Goal: Task Accomplishment & Management: Use online tool/utility

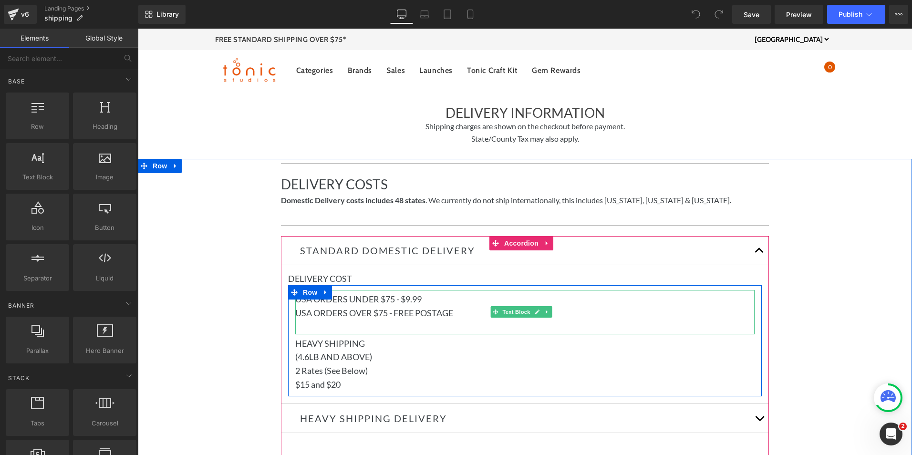
click at [364, 299] on p "USA ORDERS UNDER $75 - $9.99" at bounding box center [524, 299] width 459 height 14
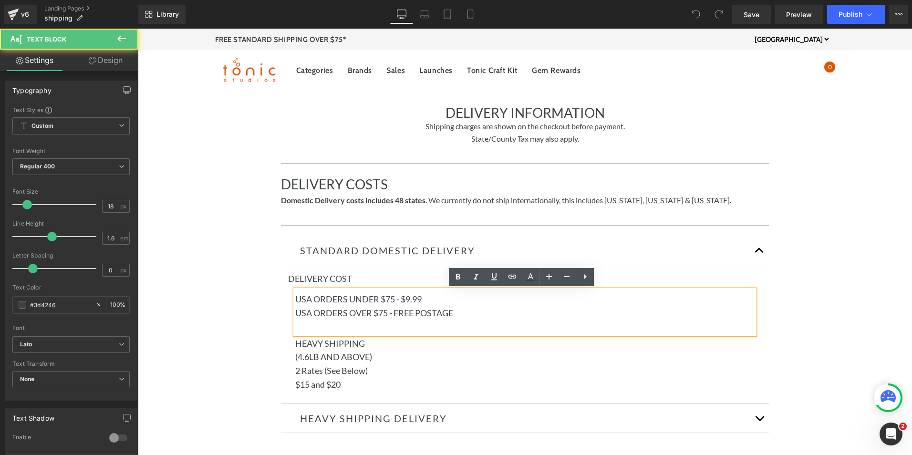
click at [298, 298] on p "USA ORDERS UNDER $75 - $9.99" at bounding box center [524, 299] width 459 height 14
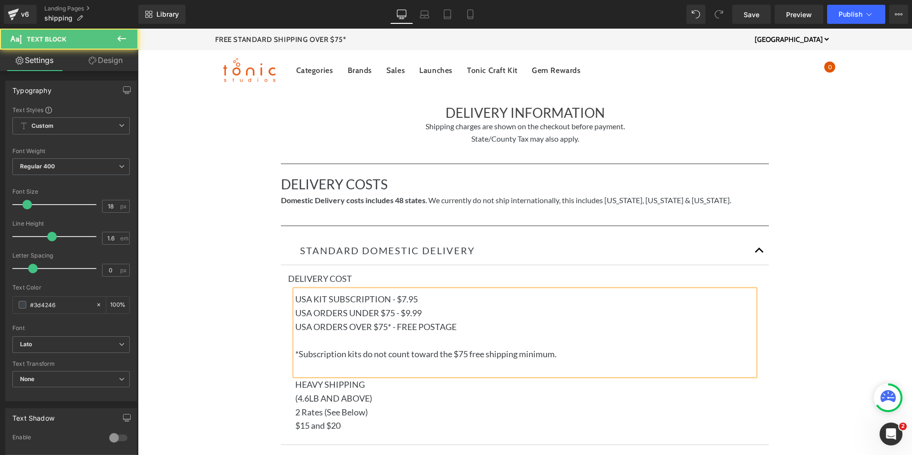
click at [433, 329] on p "USA ORDERS OVER $75* - FREE POSTAGE" at bounding box center [524, 327] width 459 height 14
click at [434, 329] on p "USA ORDERS OVER $75* - FREE POSTAGE" at bounding box center [524, 327] width 459 height 14
click at [582, 358] on p "*Subscription kits do not count toward the $75 free shipping minimum." at bounding box center [524, 354] width 459 height 14
click at [495, 355] on p "*Subscription kits do not count toward the $75 free shipping minimum." at bounding box center [524, 354] width 459 height 14
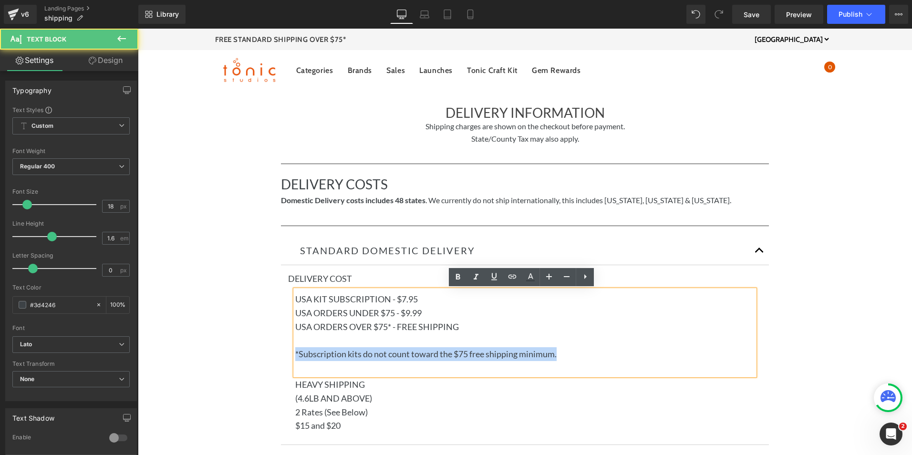
drag, startPoint x: 580, startPoint y: 355, endPoint x: 269, endPoint y: 359, distance: 311.0
click at [264, 360] on div "Separator DELIVERY COSTS Heading Domestic Delivery costs includes 48 states . W…" at bounding box center [525, 371] width 774 height 425
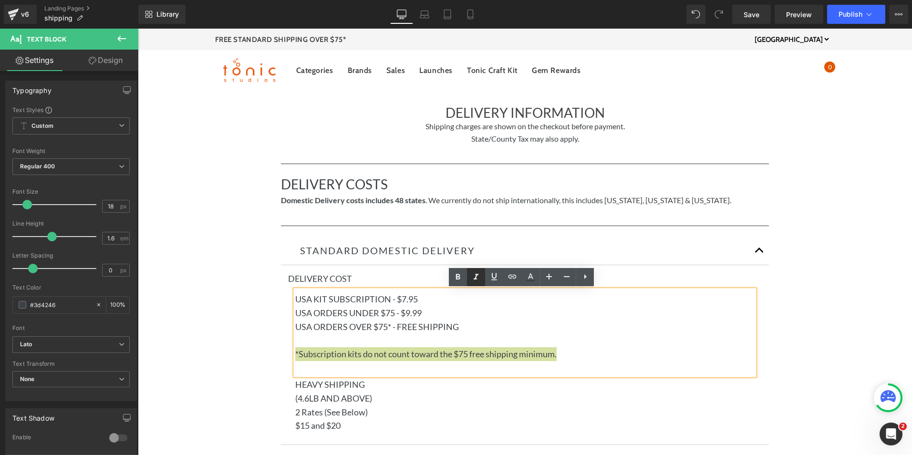
click at [476, 275] on icon at bounding box center [476, 277] width 5 height 6
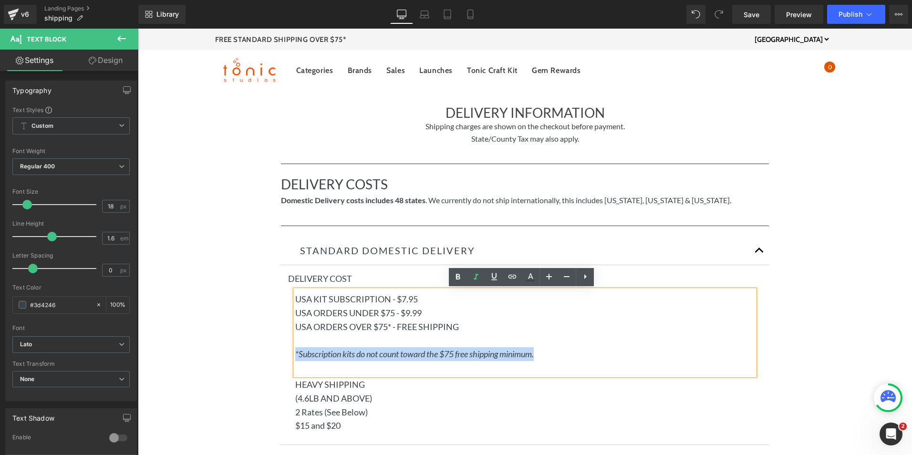
click at [607, 395] on p "(4.6LB AND ABOVE)" at bounding box center [524, 399] width 459 height 14
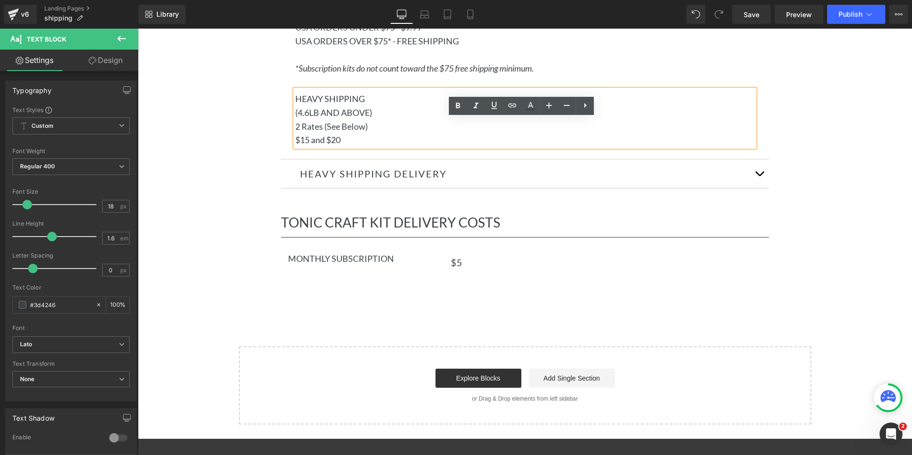
scroll to position [286, 0]
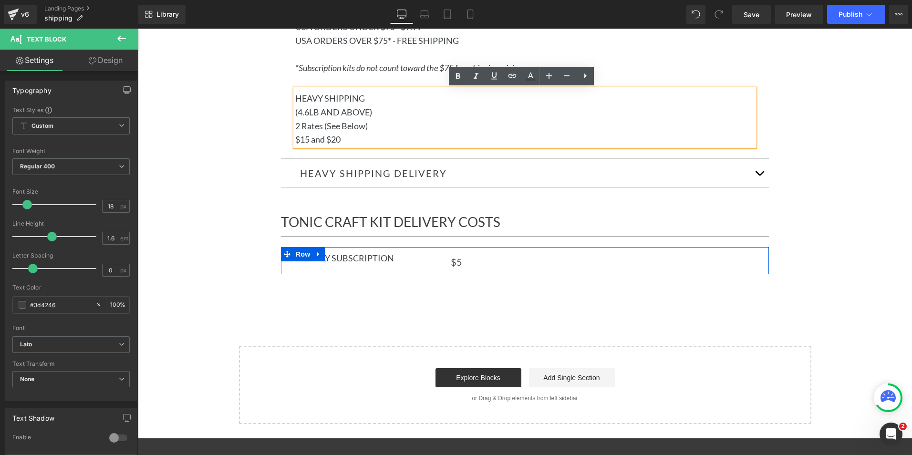
click at [438, 255] on div "MONTHLY SUBSCRIPTION Heading" at bounding box center [362, 258] width 163 height 13
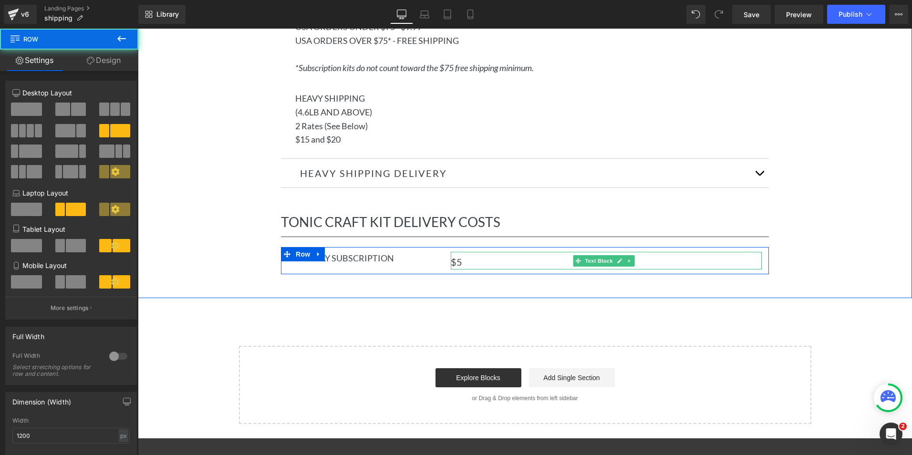
click at [456, 263] on p "$5" at bounding box center [606, 261] width 311 height 15
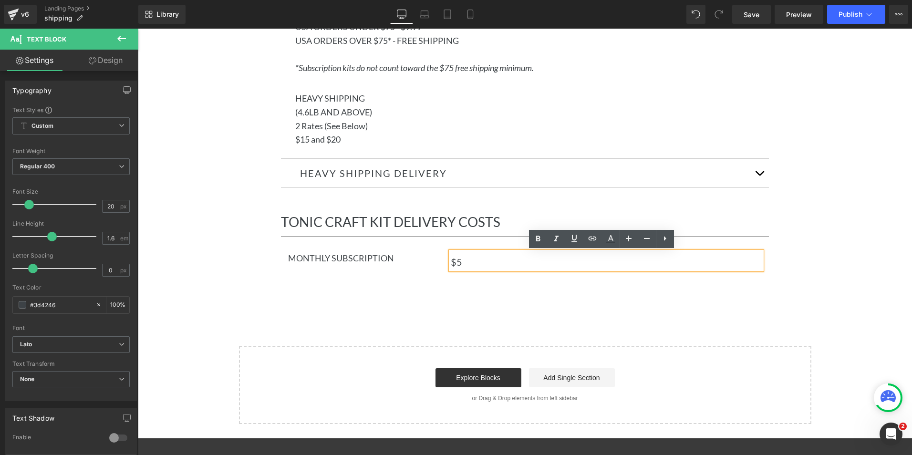
click at [456, 262] on p "$5" at bounding box center [606, 261] width 311 height 15
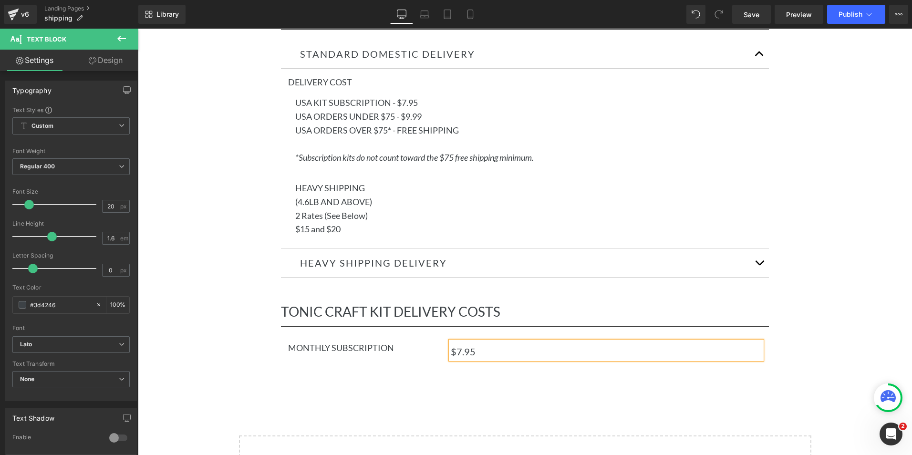
scroll to position [191, 0]
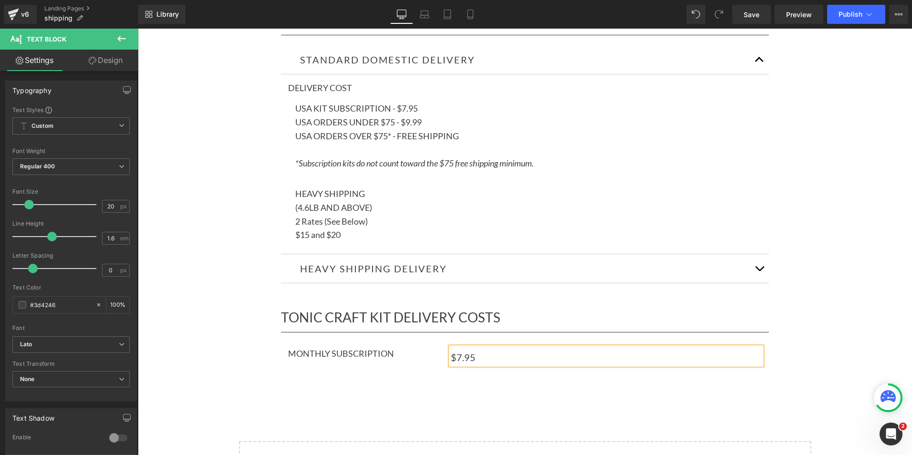
drag, startPoint x: 828, startPoint y: 183, endPoint x: 828, endPoint y: 167, distance: 15.3
click at [828, 177] on div "Separator DELIVERY COSTS Heading Domestic Delivery costs includes 48 states . W…" at bounding box center [525, 180] width 774 height 425
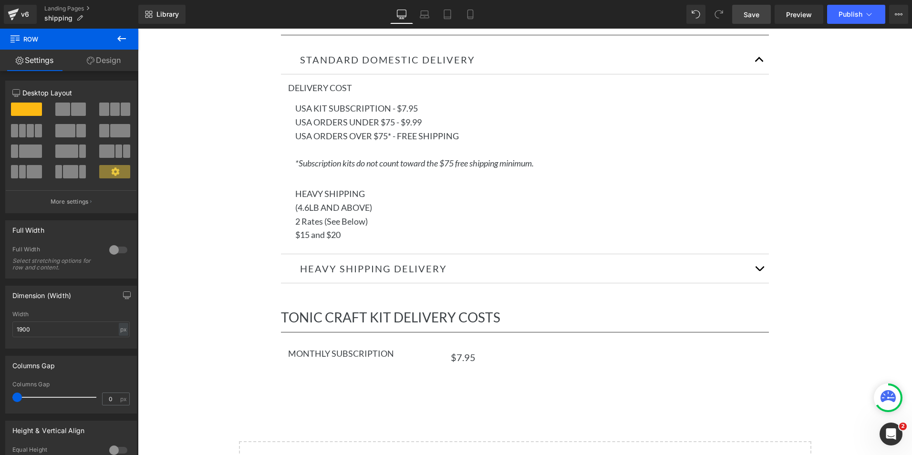
click at [757, 17] on span "Save" at bounding box center [752, 15] width 16 height 10
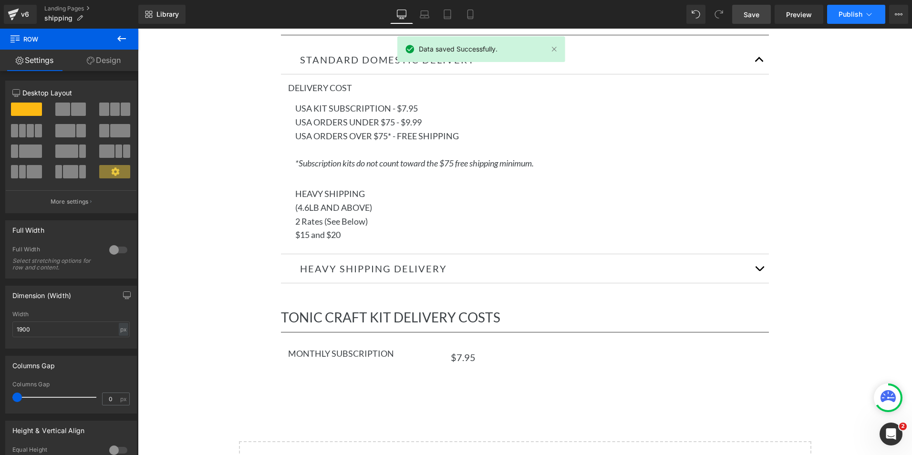
click at [837, 14] on button "Publish" at bounding box center [856, 14] width 58 height 19
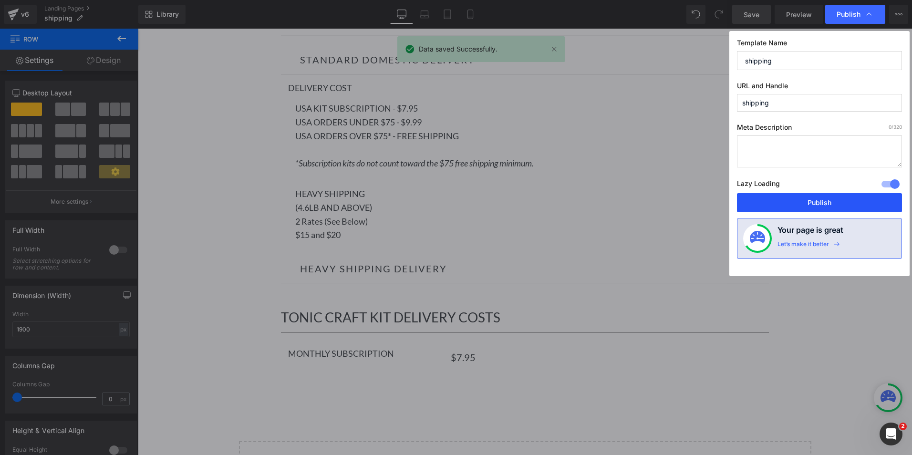
click at [815, 202] on button "Publish" at bounding box center [819, 202] width 165 height 19
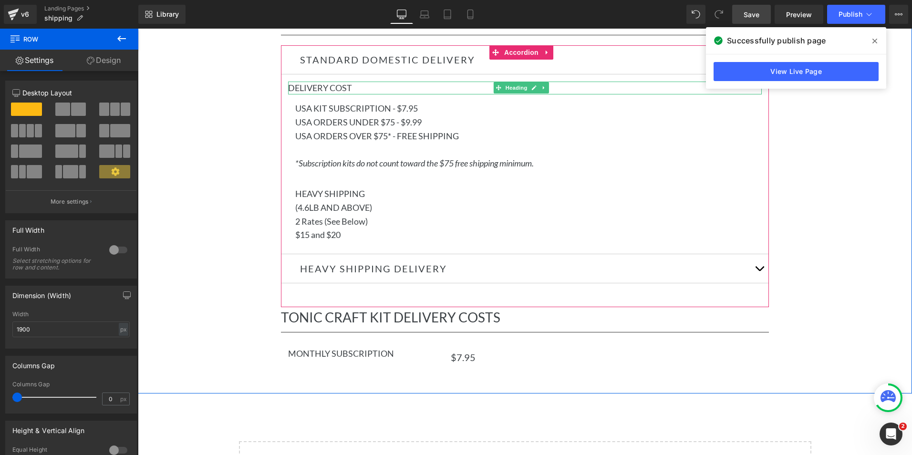
click at [355, 90] on h4 "Delivery Cost" at bounding box center [525, 88] width 474 height 13
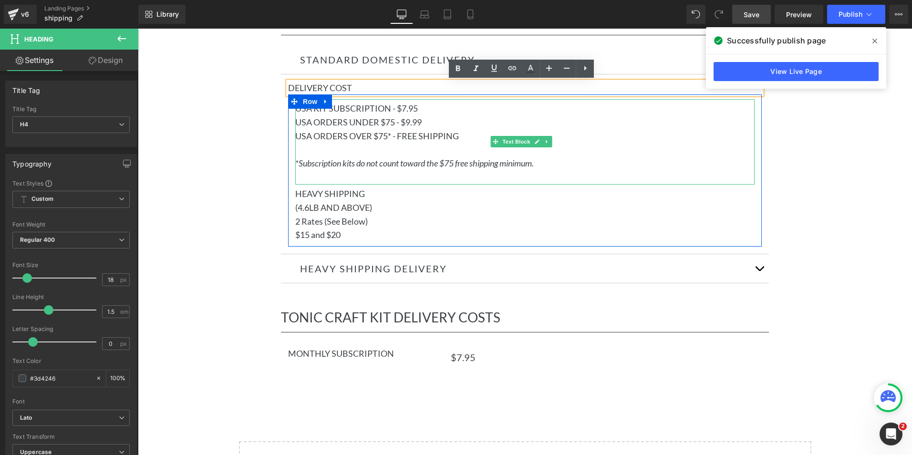
click at [425, 125] on p "USA ORDERS UNDER $75 - $9.99" at bounding box center [524, 122] width 459 height 14
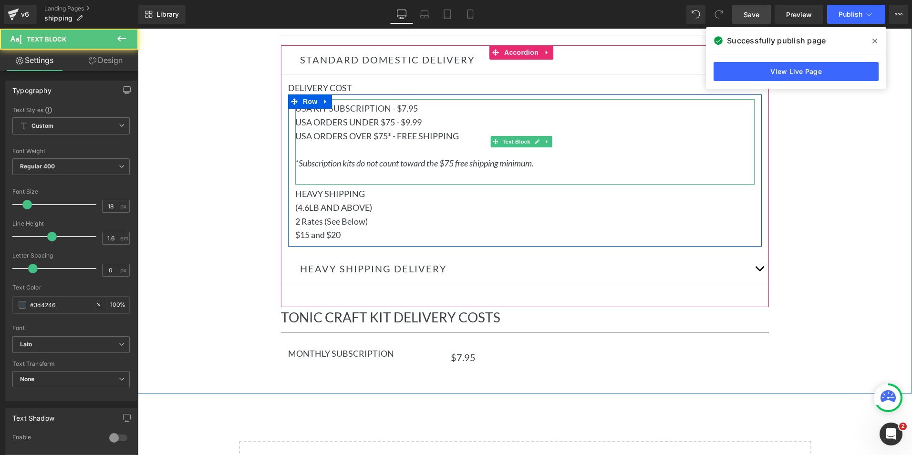
click at [399, 104] on p "USA KIT SUBSCRIPTION - $7.95" at bounding box center [524, 109] width 459 height 14
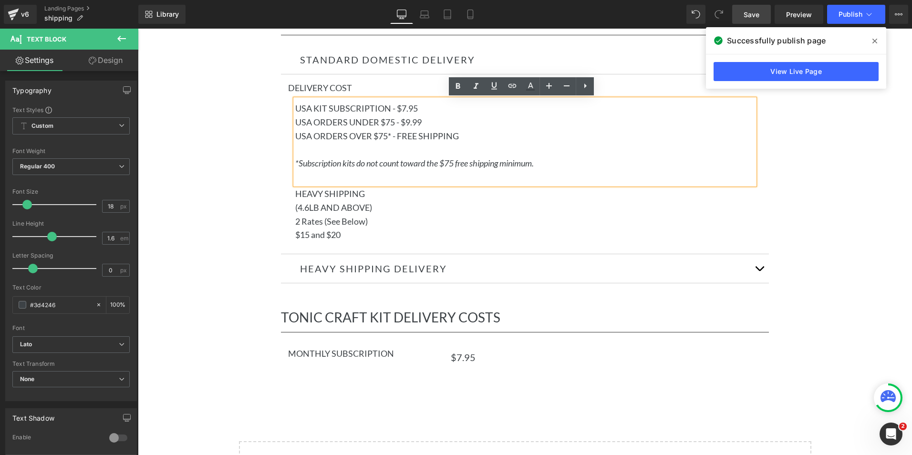
click at [382, 148] on p at bounding box center [524, 150] width 459 height 14
click at [432, 129] on p "USA ORDERS OVER $75* - FREE SHIPPING" at bounding box center [524, 136] width 459 height 14
click at [584, 90] on icon at bounding box center [585, 85] width 11 height 11
click at [781, 128] on div "Separator DELIVERY COSTS Heading Domestic Delivery costs includes 48 states . W…" at bounding box center [525, 180] width 774 height 425
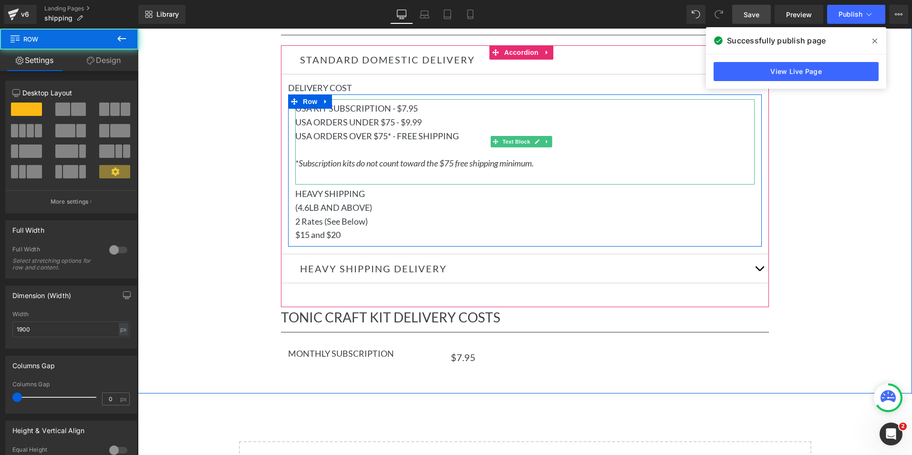
click at [591, 127] on p "USA ORDERS UNDER $75 - $9.99" at bounding box center [524, 122] width 459 height 14
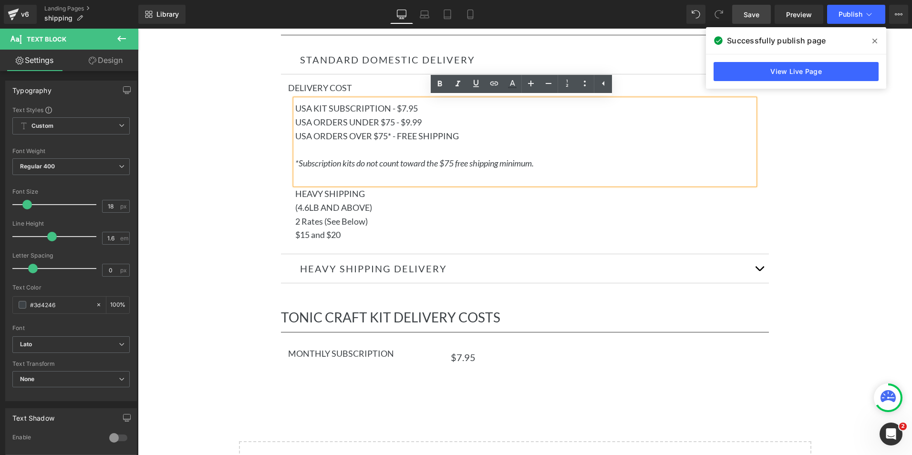
click at [784, 137] on div "Separator DELIVERY COSTS Heading Domestic Delivery costs includes 48 states . W…" at bounding box center [525, 180] width 774 height 425
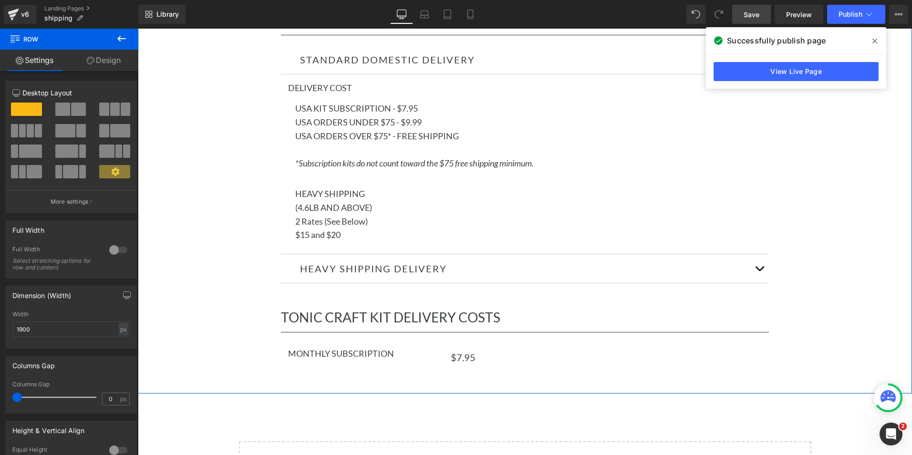
click at [816, 226] on div "Separator DELIVERY COSTS Heading Domestic Delivery costs includes 48 states . W…" at bounding box center [525, 180] width 774 height 425
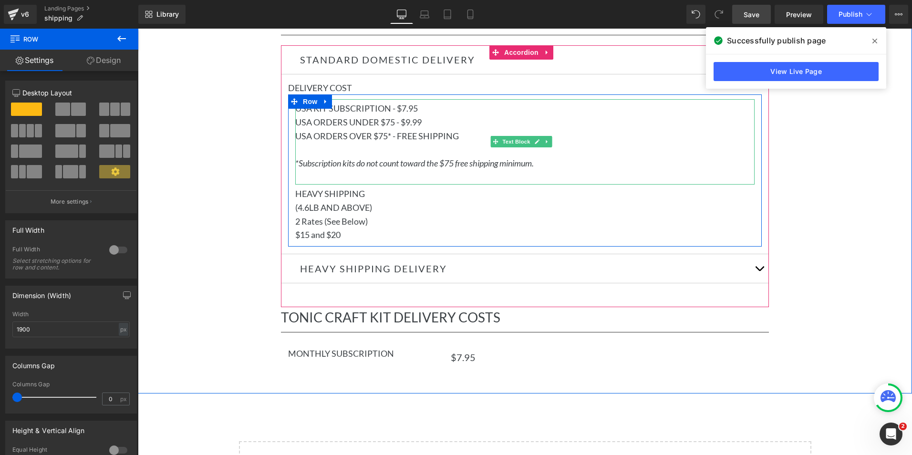
click at [365, 114] on p "USA KIT SUBSCRIPTION - $7.95" at bounding box center [524, 109] width 459 height 14
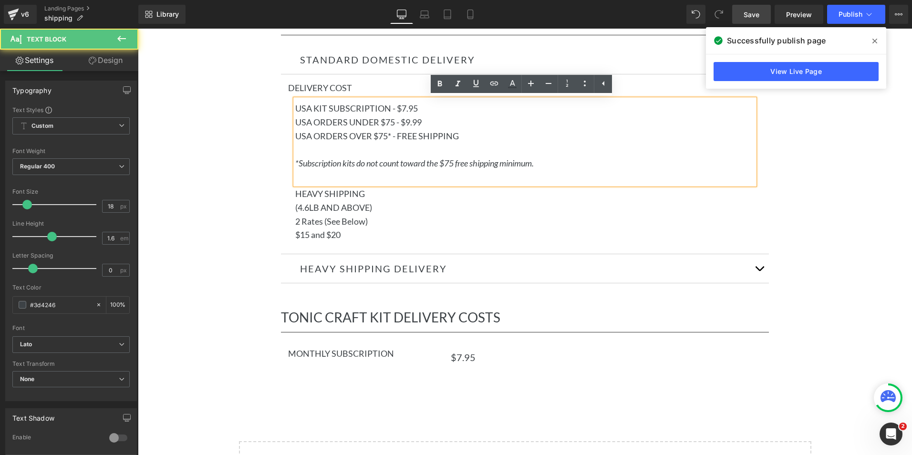
click at [397, 138] on p "USA ORDERS OVER $75* - FREE SHIPPING" at bounding box center [524, 136] width 459 height 14
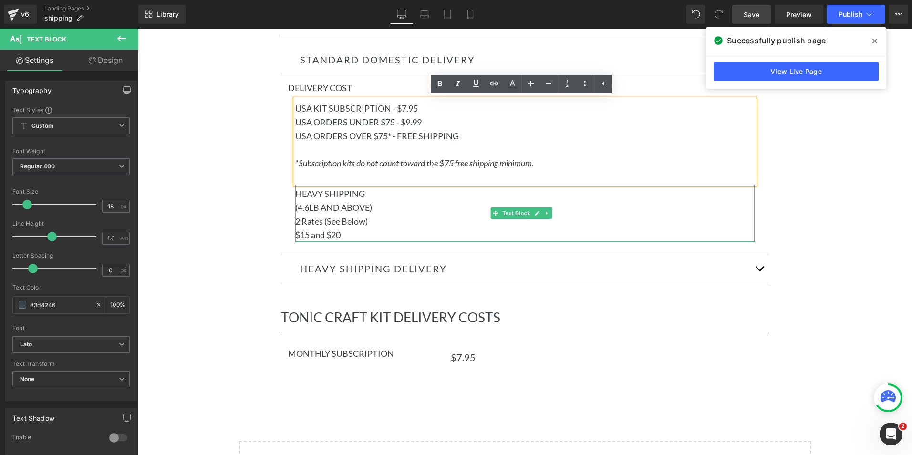
click at [343, 212] on p "(4.6LB AND ABOVE)" at bounding box center [524, 208] width 459 height 14
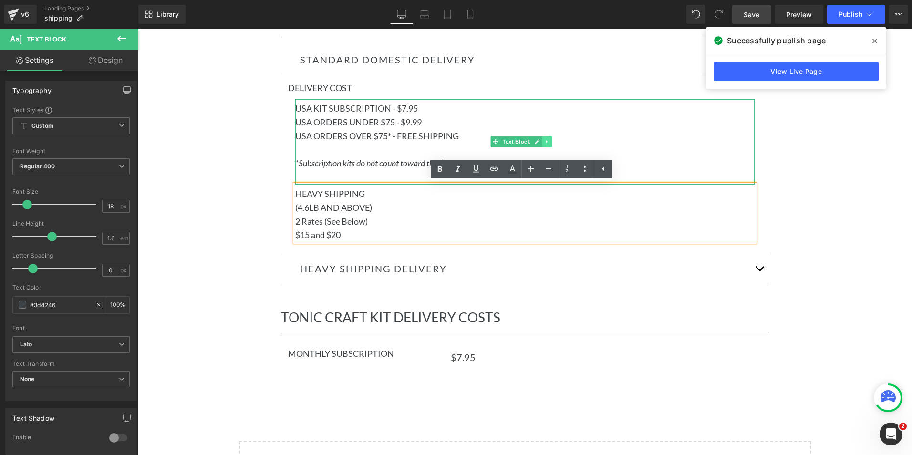
click at [546, 140] on icon at bounding box center [546, 142] width 5 height 6
click at [540, 141] on icon at bounding box center [541, 141] width 5 height 5
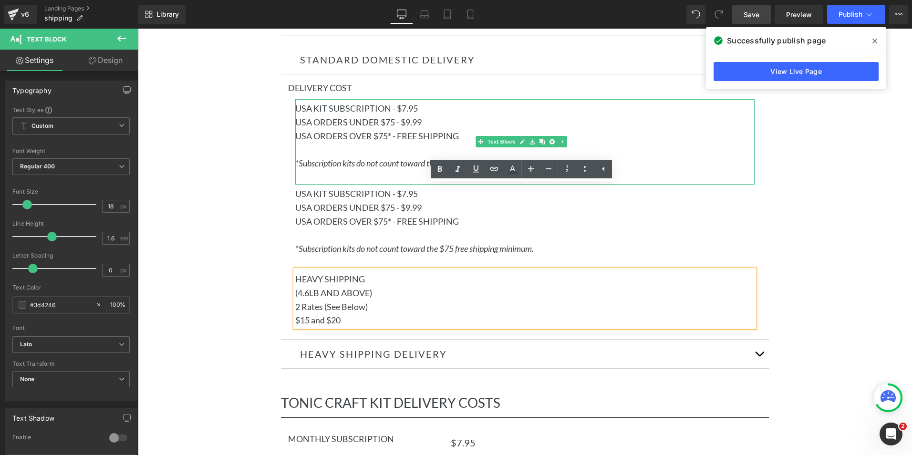
click at [435, 134] on p "USA ORDERS OVER $75* - FREE SHIPPING" at bounding box center [524, 136] width 459 height 14
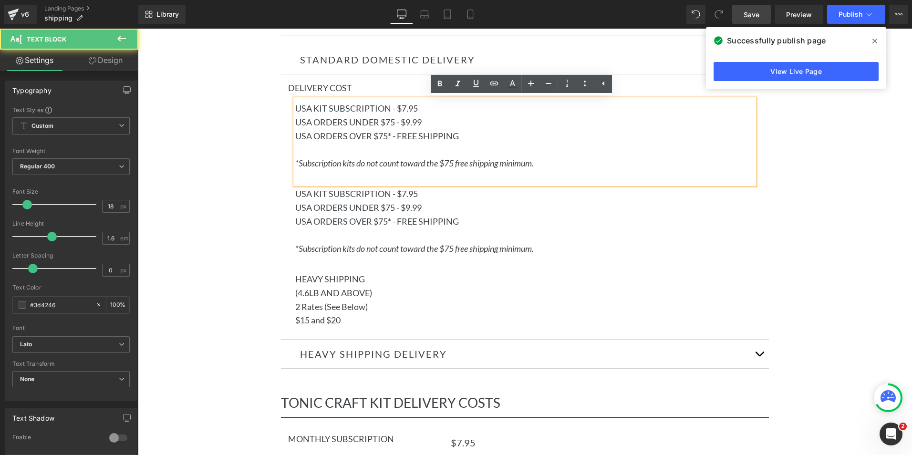
click at [342, 124] on p "USA ORDERS UNDER $75 - $9.99" at bounding box center [524, 122] width 459 height 14
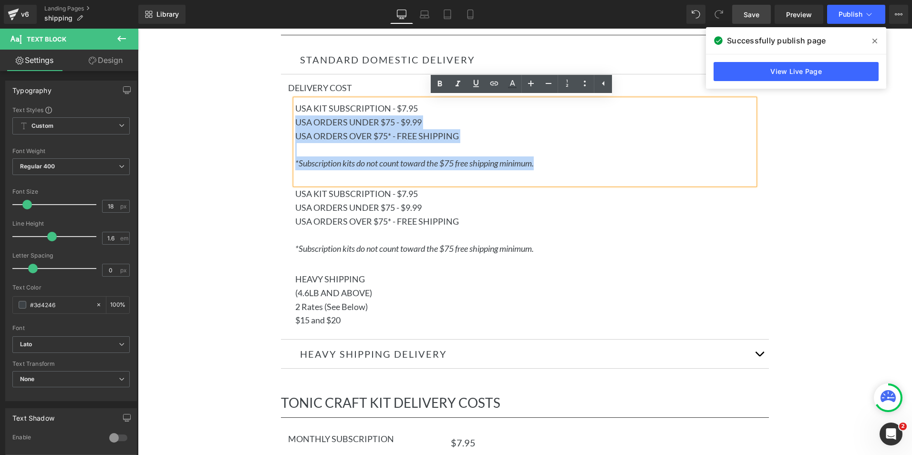
drag, startPoint x: 327, startPoint y: 122, endPoint x: 621, endPoint y: 181, distance: 299.7
click at [621, 181] on div "USA KIT SUBSCRIPTION - $7.95 USA ORDERS UNDER $75 - $9.99 USA ORDERS OVER $75* …" at bounding box center [524, 141] width 459 height 85
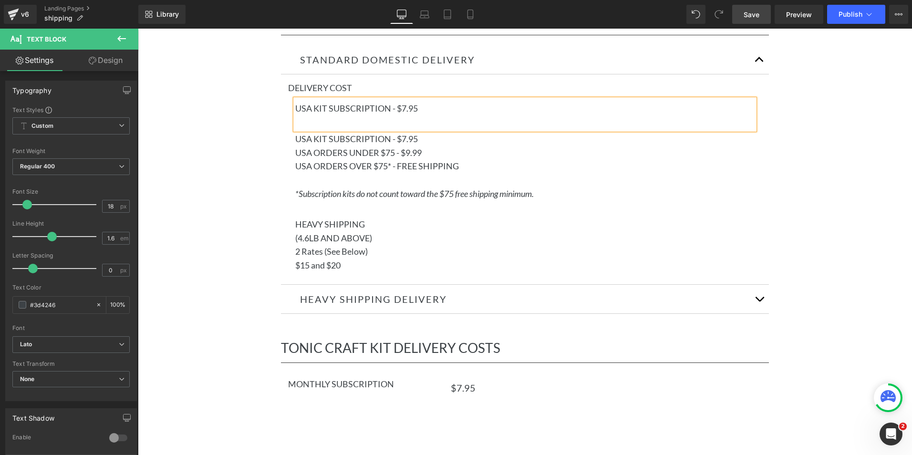
click at [371, 118] on div "USA KIT SUBSCRIPTION - $7.95" at bounding box center [524, 114] width 459 height 31
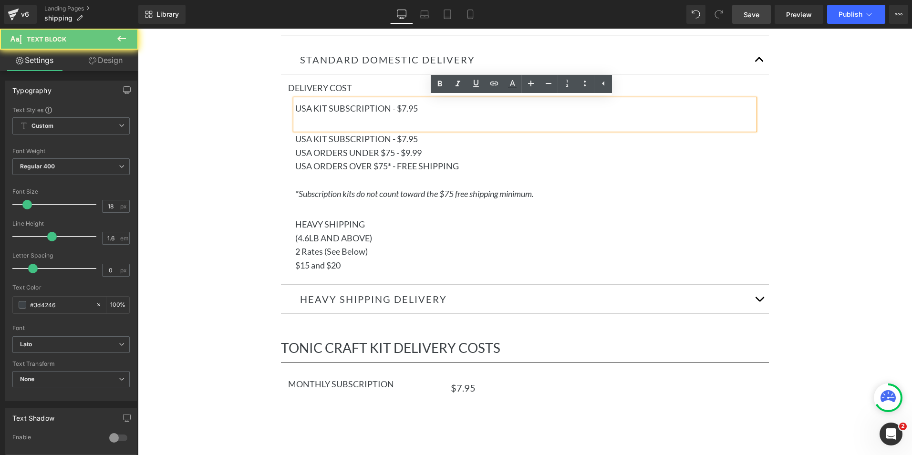
click at [387, 122] on div "USA KIT SUBSCRIPTION - $7.95" at bounding box center [524, 114] width 459 height 31
click at [439, 118] on div "USA KIT SUBSCRIPTION - $7.95" at bounding box center [524, 114] width 459 height 31
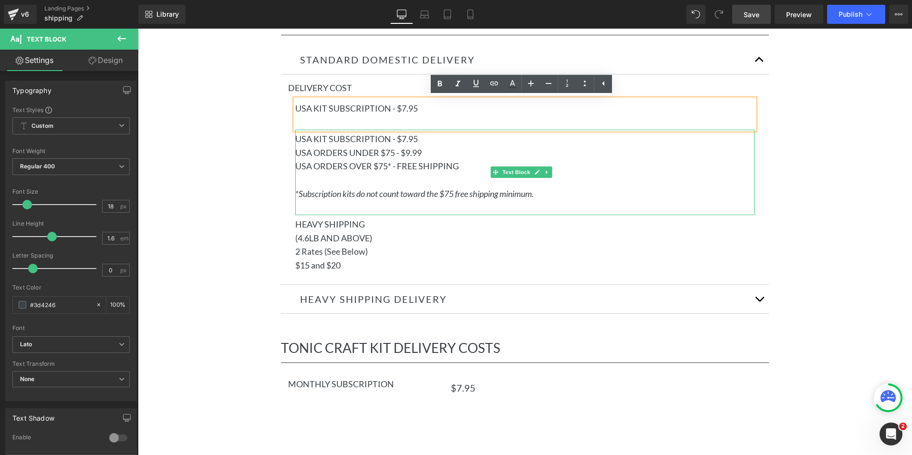
click at [504, 161] on p "USA ORDERS OVER $75* - FREE SHIPPING" at bounding box center [524, 166] width 459 height 14
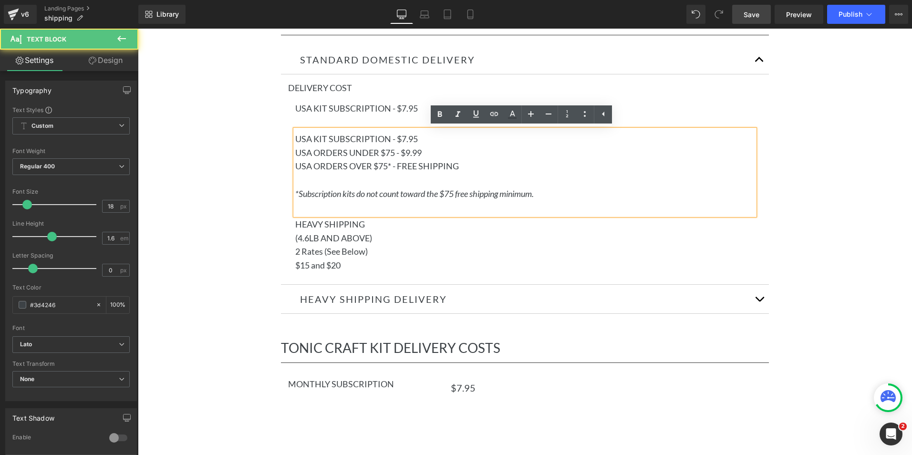
click at [384, 164] on p "USA ORDERS OVER $75* - FREE SHIPPING" at bounding box center [524, 166] width 459 height 14
drag, startPoint x: 424, startPoint y: 139, endPoint x: 283, endPoint y: 137, distance: 140.7
click at [283, 137] on article "Delivery Cost Heading USA KIT SUBSCRIPTION - $7.95 Text Block USA KIT SUBSCRIPT…" at bounding box center [525, 179] width 488 height 210
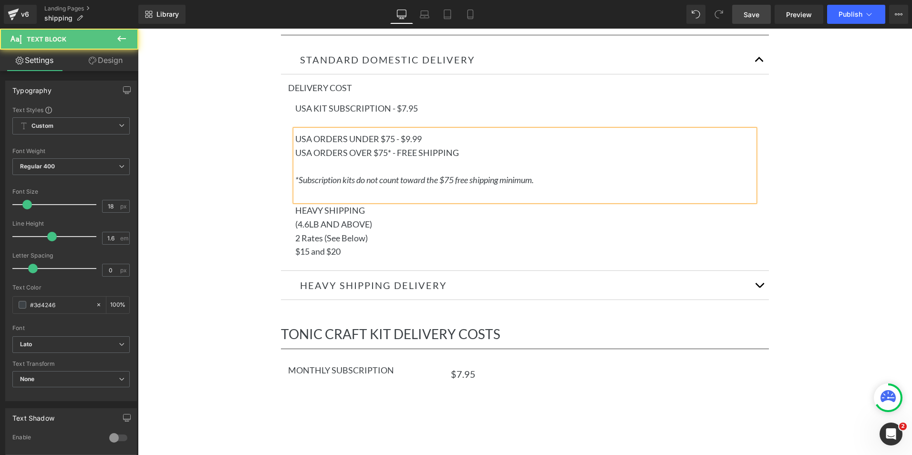
click at [399, 157] on p "USA ORDERS OVER $75* - FREE SHIPPING" at bounding box center [524, 153] width 459 height 14
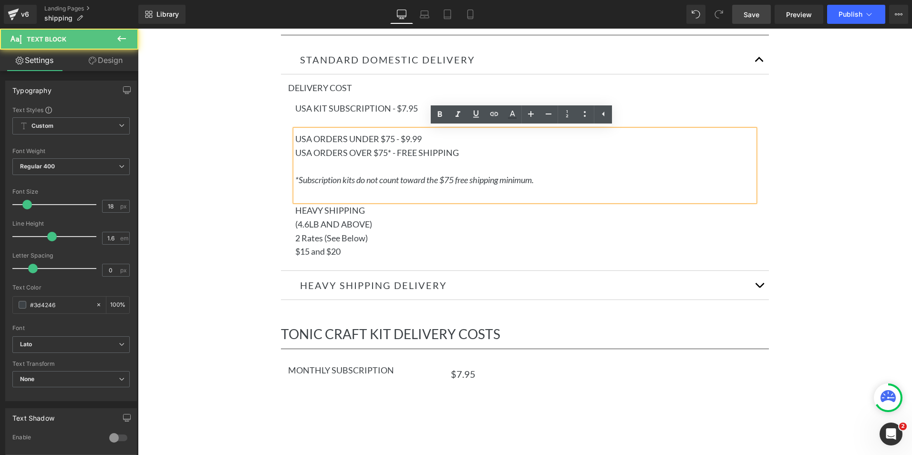
click at [803, 157] on div "Separator DELIVERY COSTS Heading Domestic Delivery costs includes 48 states . W…" at bounding box center [525, 189] width 774 height 442
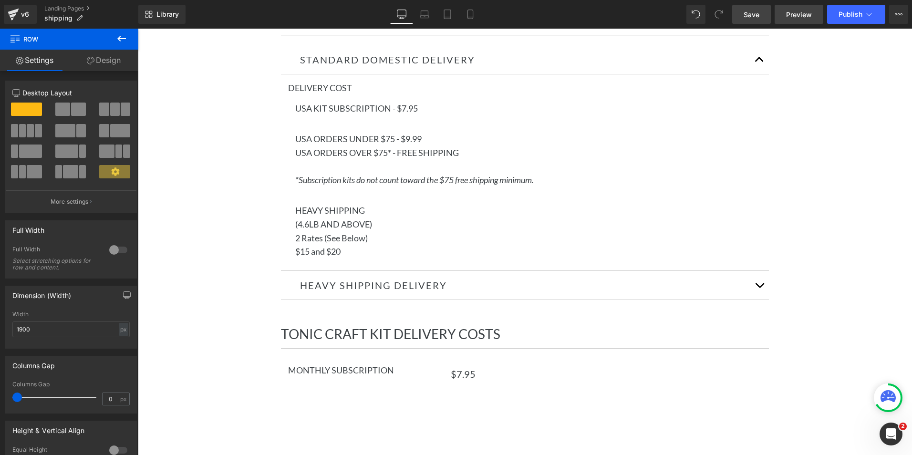
click at [801, 11] on span "Preview" at bounding box center [799, 15] width 26 height 10
click at [750, 18] on span "Save" at bounding box center [752, 15] width 16 height 10
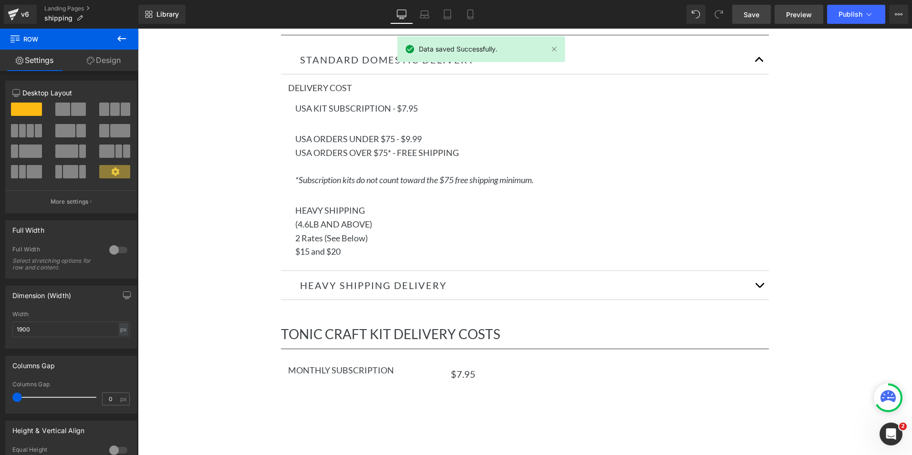
click at [797, 13] on span "Preview" at bounding box center [799, 15] width 26 height 10
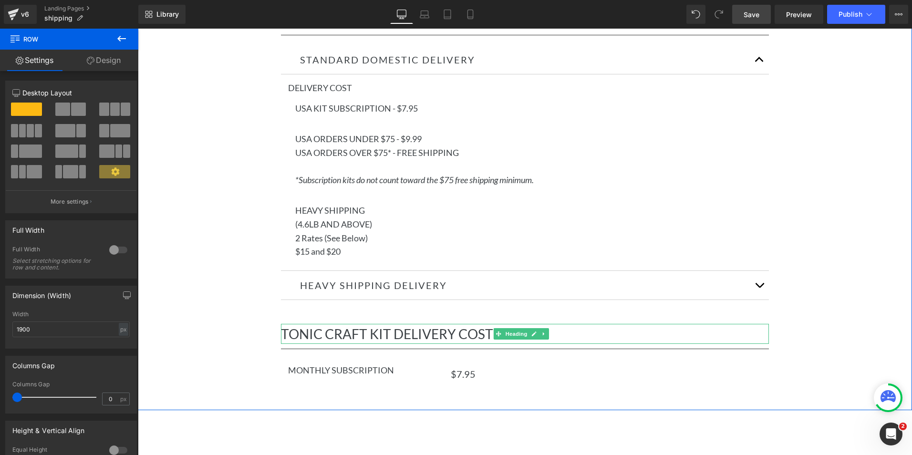
click at [746, 332] on div "TONIC CRAFT KIT DELIVERY COSTS" at bounding box center [525, 334] width 488 height 20
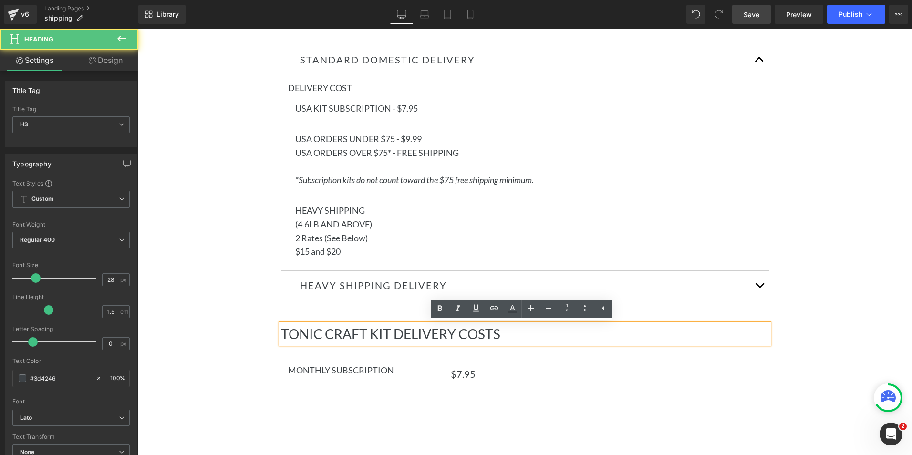
click at [281, 325] on div "TONIC CRAFT KIT DELIVERY COSTS" at bounding box center [525, 334] width 488 height 20
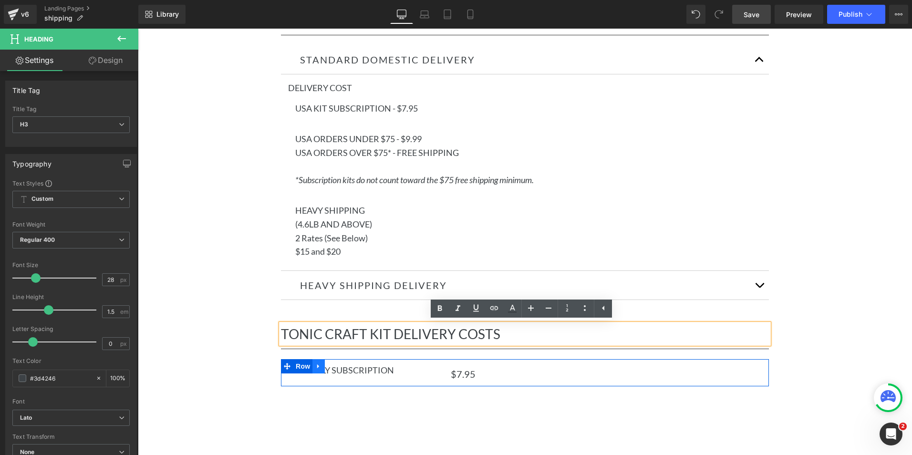
click at [318, 366] on icon at bounding box center [318, 366] width 2 height 4
click at [342, 365] on icon at bounding box center [343, 366] width 7 height 7
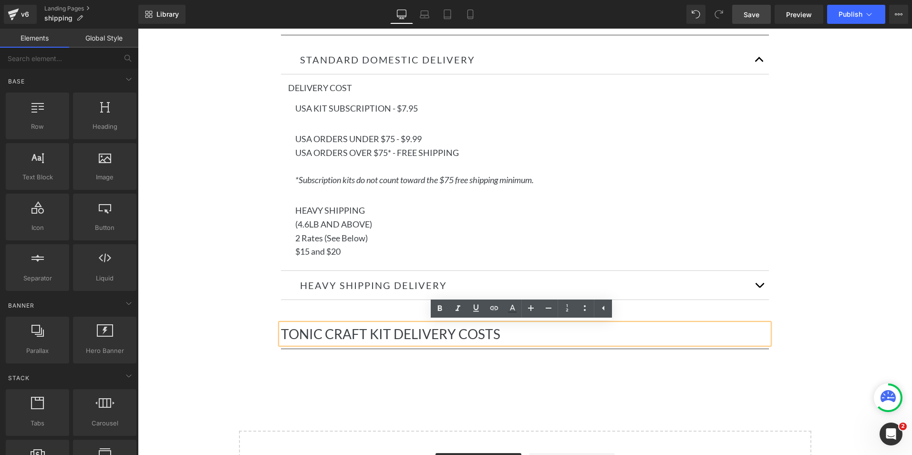
click at [363, 374] on div "Separator DELIVERY COSTS Heading Domestic Delivery costs includes 48 states . W…" at bounding box center [525, 175] width 774 height 415
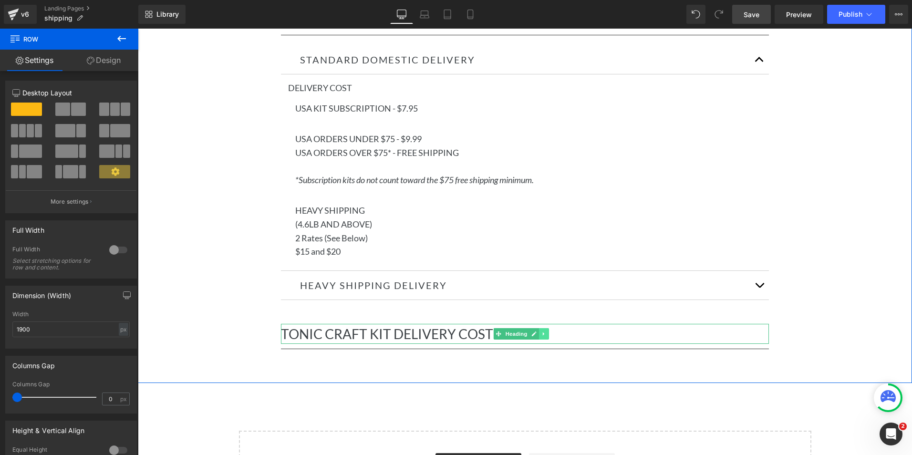
click at [543, 334] on icon at bounding box center [543, 333] width 1 height 3
click at [547, 332] on icon at bounding box center [549, 334] width 5 height 5
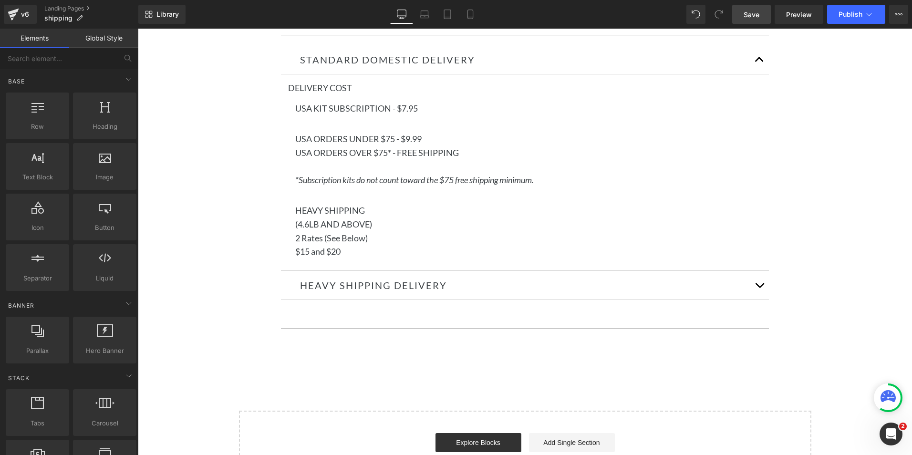
click at [758, 14] on span "Save" at bounding box center [752, 15] width 16 height 10
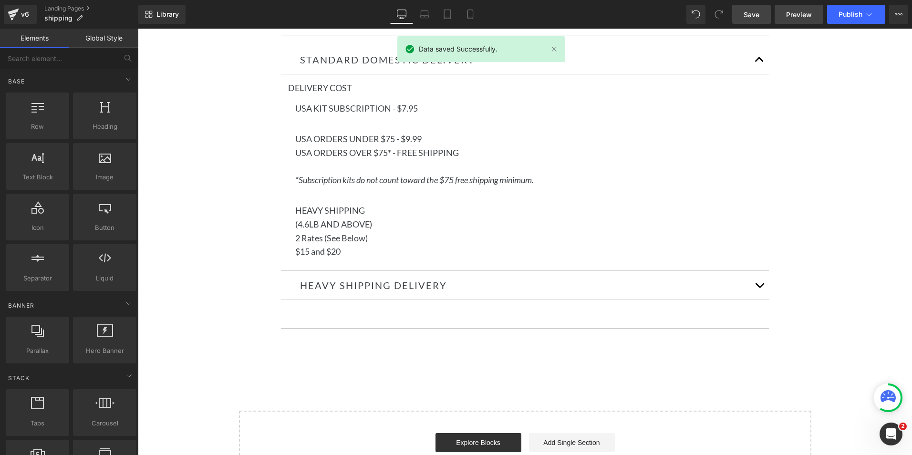
click at [801, 13] on span "Preview" at bounding box center [799, 15] width 26 height 10
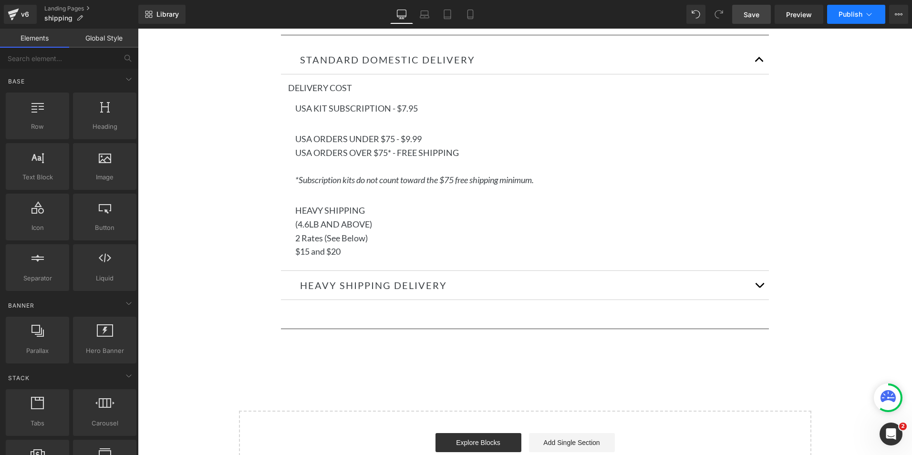
click at [841, 12] on span "Publish" at bounding box center [851, 14] width 24 height 8
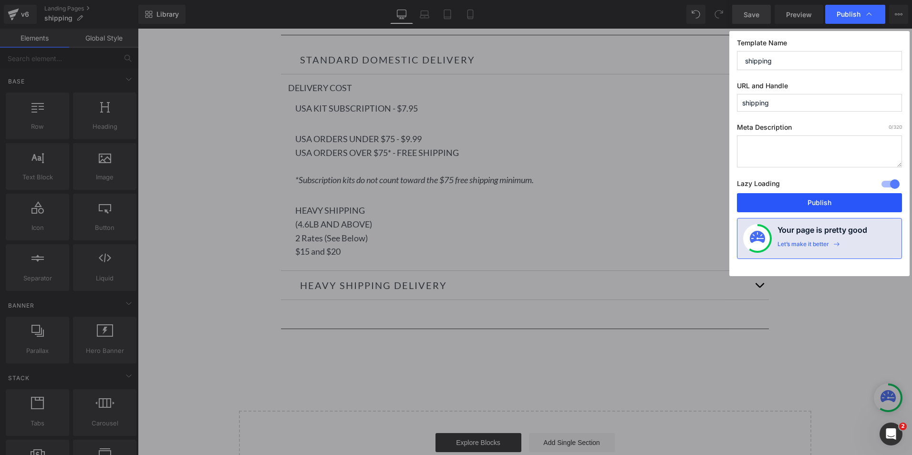
click at [801, 205] on button "Publish" at bounding box center [819, 202] width 165 height 19
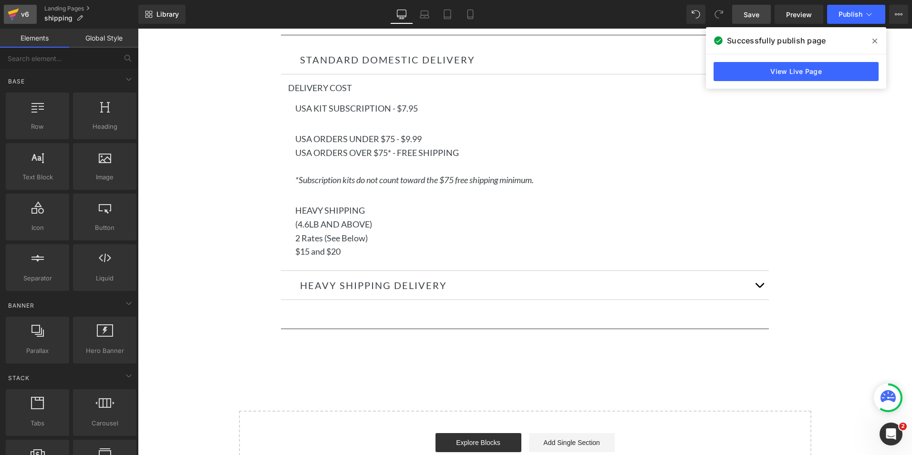
click at [20, 10] on div "v6" at bounding box center [25, 14] width 12 height 12
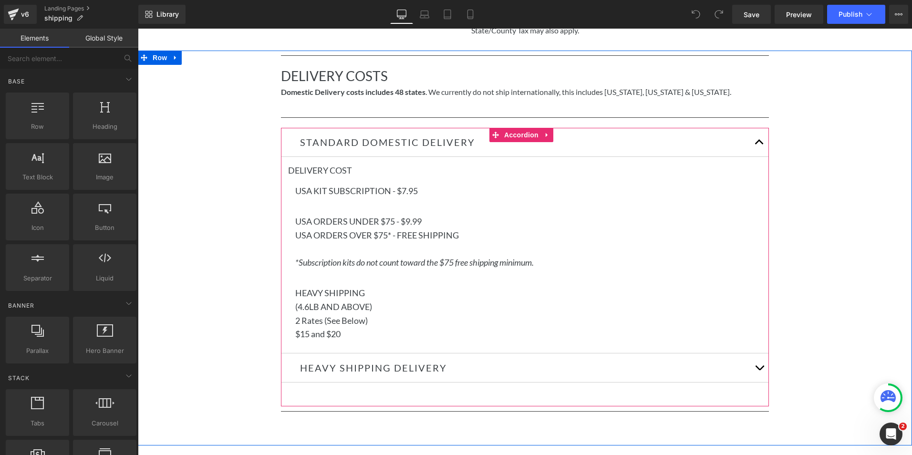
scroll to position [143, 0]
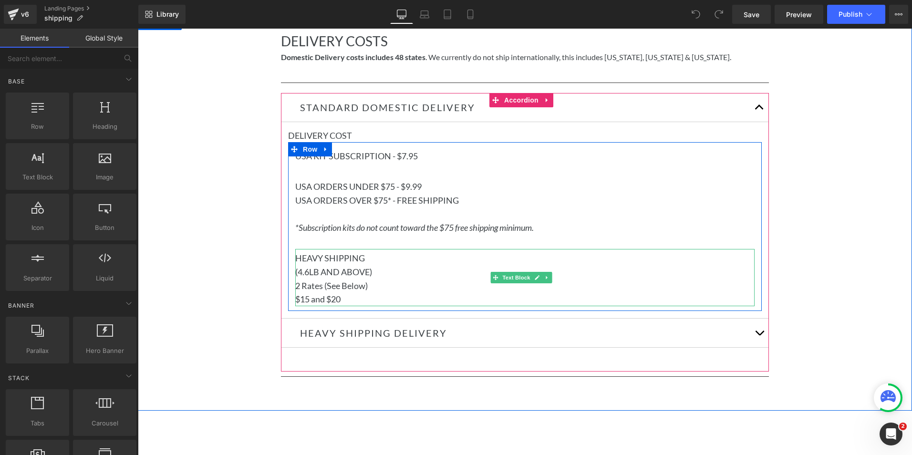
click at [375, 259] on p "HEAVY SHIPPING" at bounding box center [524, 258] width 459 height 14
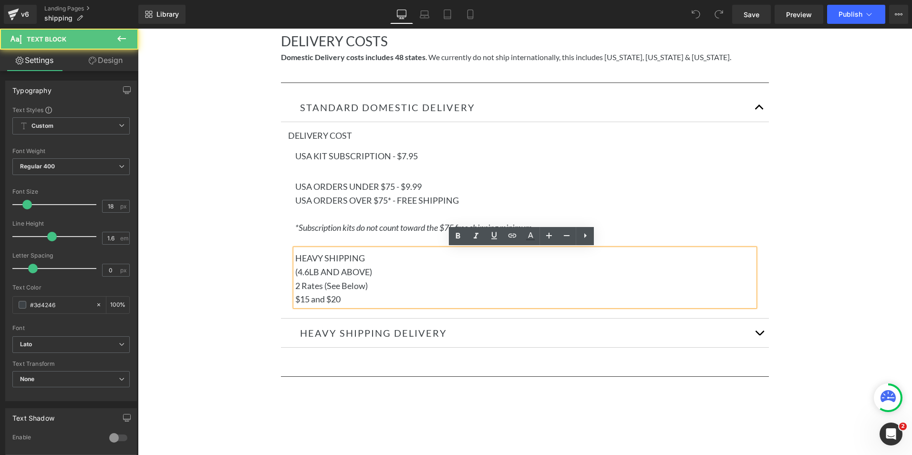
click at [374, 270] on p "(4.6LB AND ABOVE)" at bounding box center [524, 272] width 459 height 14
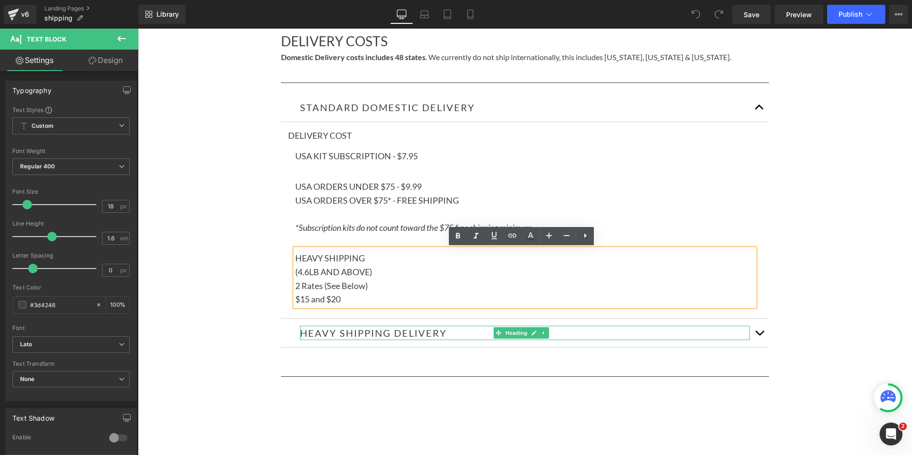
click at [555, 332] on h2 "HEAVY SHIPPING DELIVERY" at bounding box center [525, 333] width 450 height 14
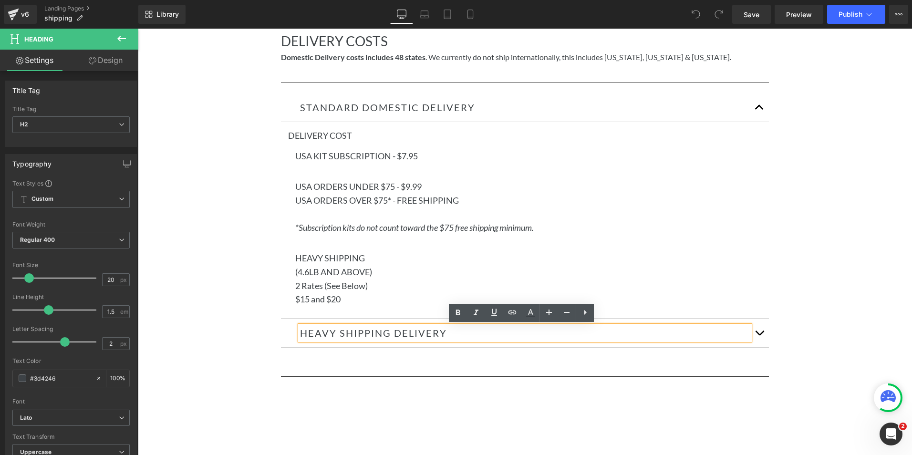
click at [759, 335] on span "button" at bounding box center [759, 335] width 0 height 0
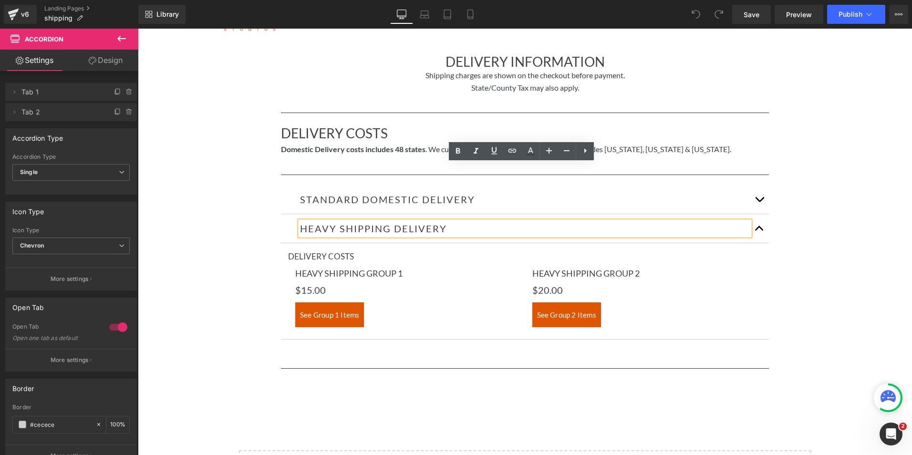
scroll to position [48, 0]
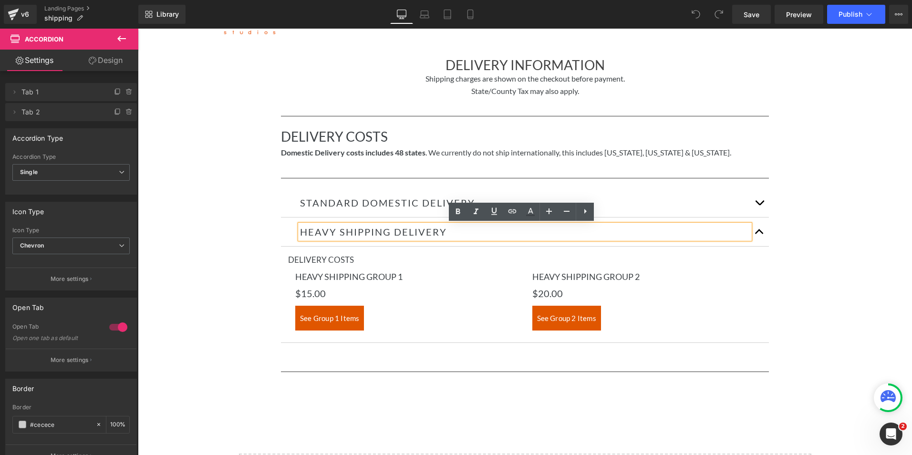
click at [425, 231] on h2 "HEAVY SHIPPING DELIVERY" at bounding box center [525, 232] width 450 height 14
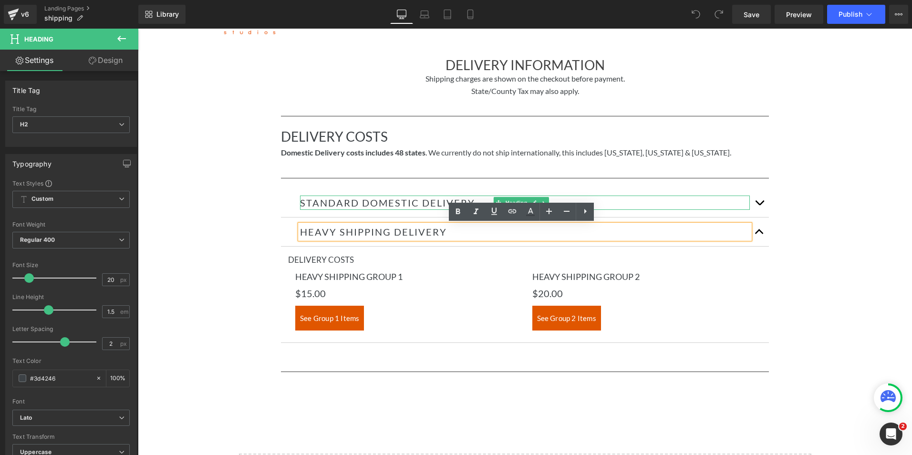
click at [631, 205] on h2 "Standard DOMESTIC Delivery" at bounding box center [525, 203] width 450 height 14
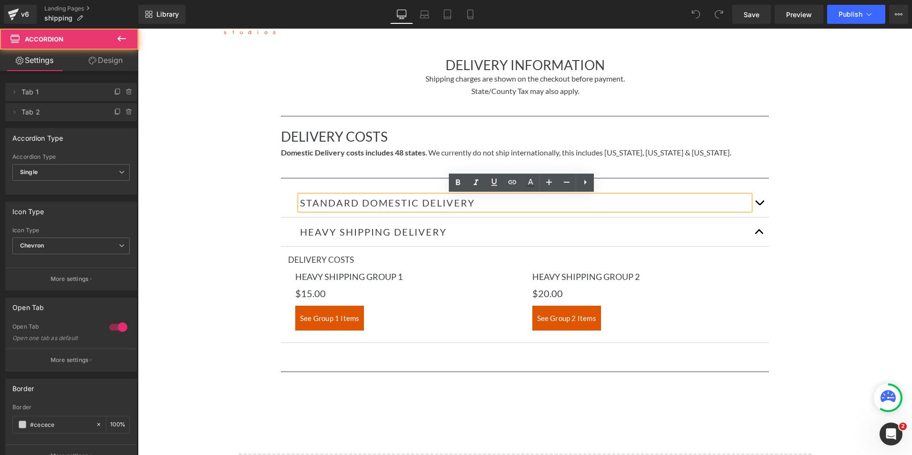
click at [759, 205] on span "button" at bounding box center [759, 205] width 0 height 0
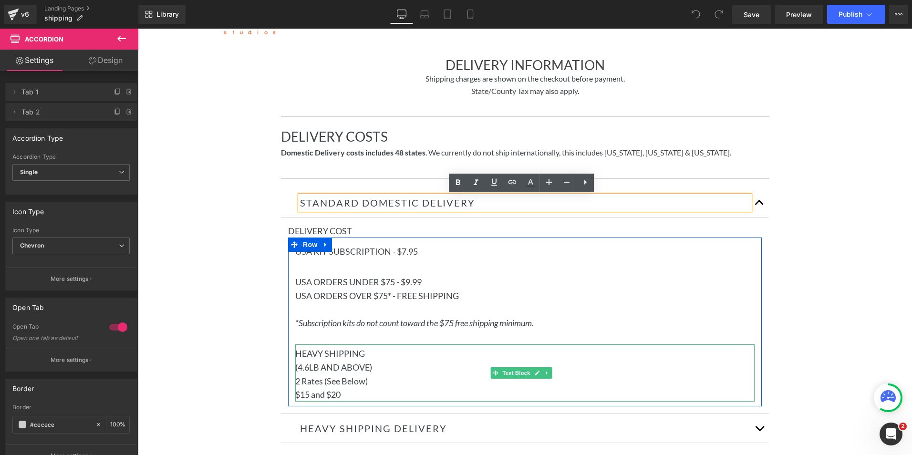
click at [391, 350] on p "HEAVY SHIPPING" at bounding box center [524, 354] width 459 height 14
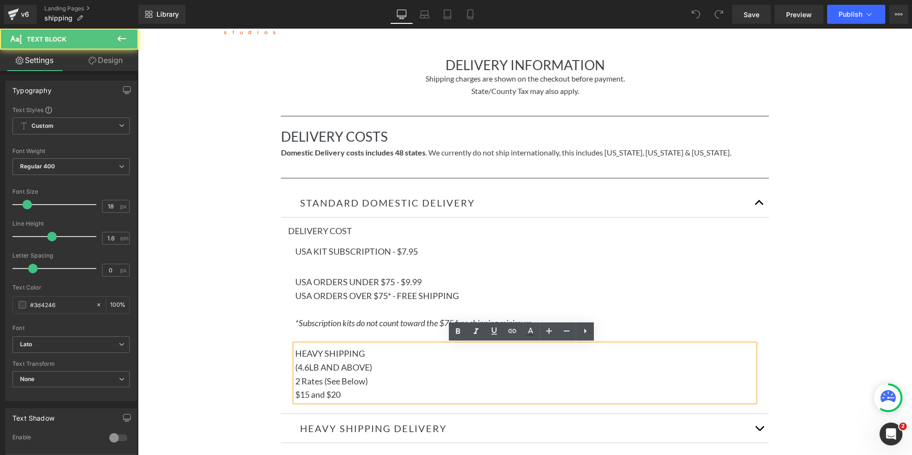
click at [296, 367] on p "(4.6LB AND ABOVE)" at bounding box center [524, 368] width 459 height 14
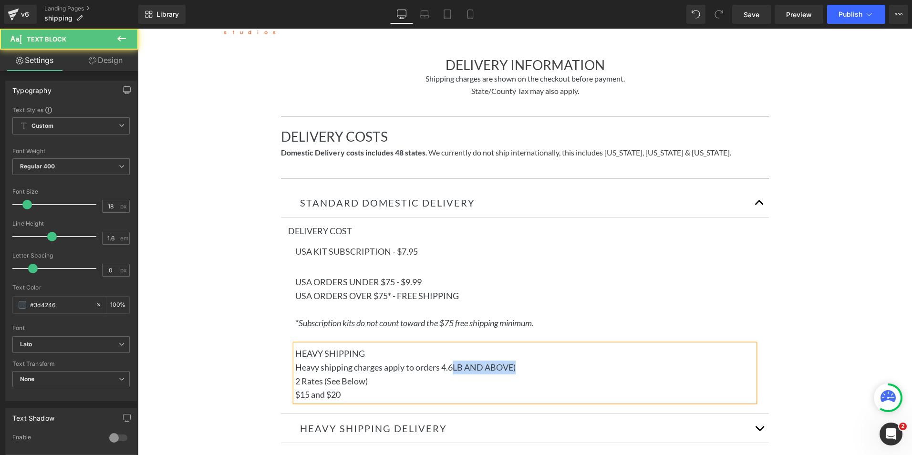
drag, startPoint x: 456, startPoint y: 367, endPoint x: 549, endPoint y: 364, distance: 93.1
click at [549, 364] on p "Heavy shipping charges apply to orders 4.6LB AND ABOVE)" at bounding box center [524, 368] width 459 height 14
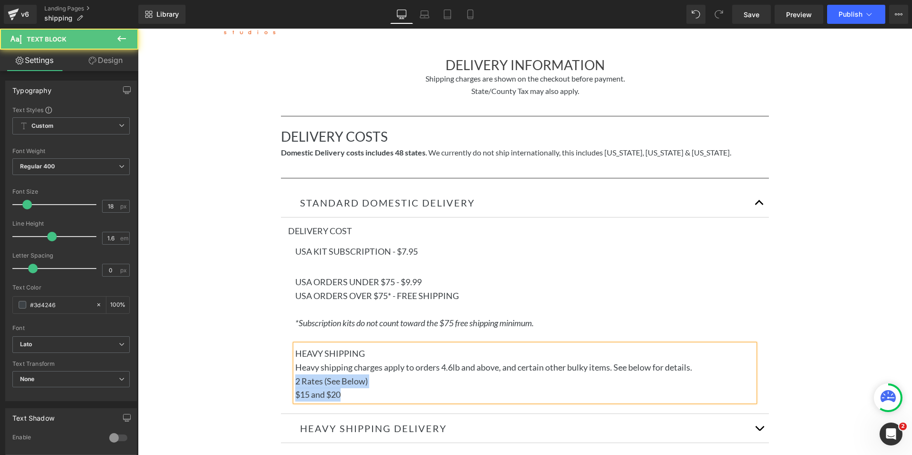
drag, startPoint x: 705, startPoint y: 367, endPoint x: 720, endPoint y: 403, distance: 38.9
click at [720, 402] on div "HEAVY SHIPPING Heavy shipping charges apply to orders 4.6lb and above, and cert…" at bounding box center [524, 372] width 459 height 57
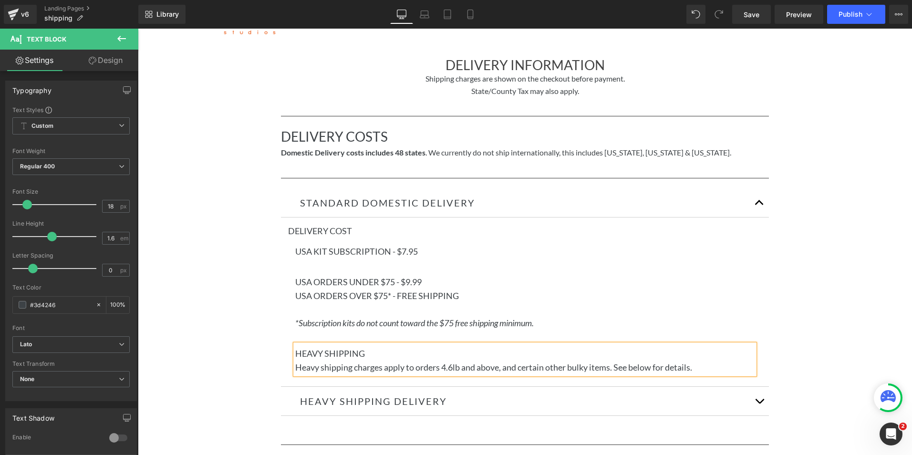
click at [786, 297] on div "Separator DELIVERY COSTS Heading Domestic Delivery costs includes 48 states . W…" at bounding box center [525, 294] width 774 height 367
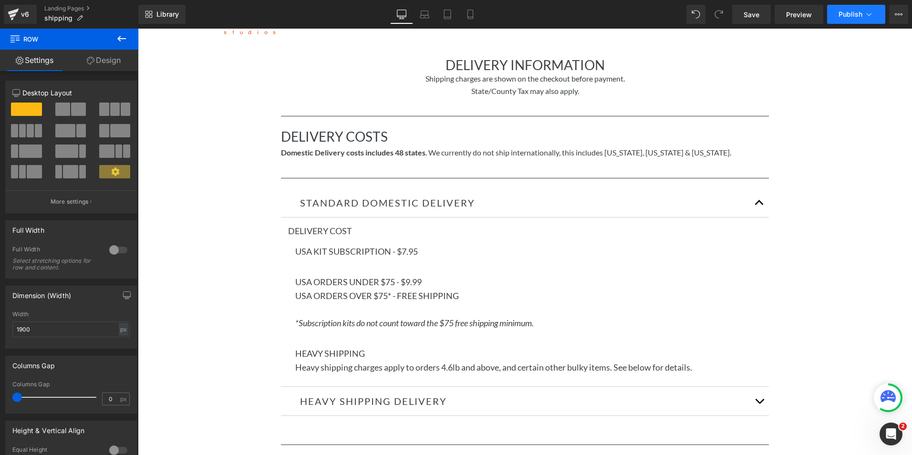
click at [850, 10] on span "Publish" at bounding box center [851, 14] width 24 height 8
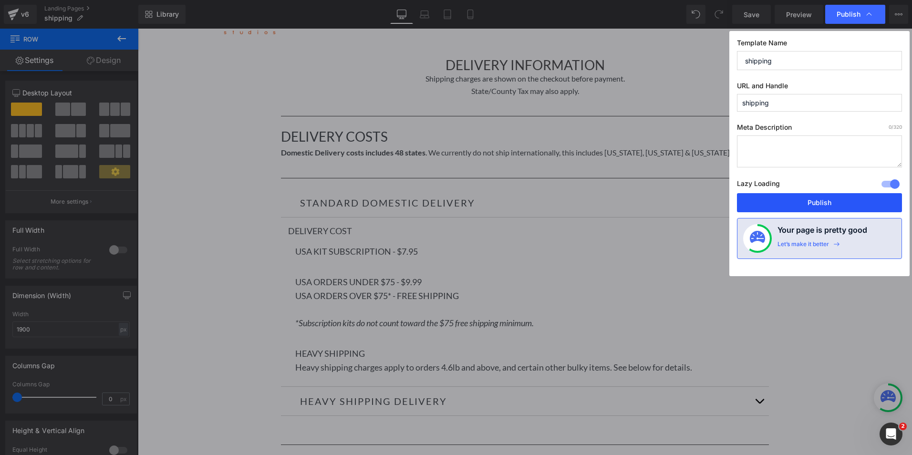
click at [794, 204] on button "Publish" at bounding box center [819, 202] width 165 height 19
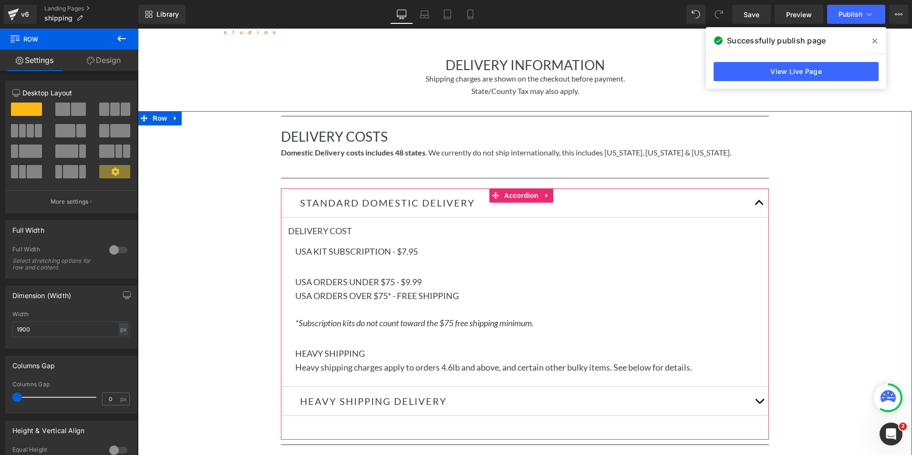
click at [750, 398] on button "button" at bounding box center [759, 401] width 19 height 29
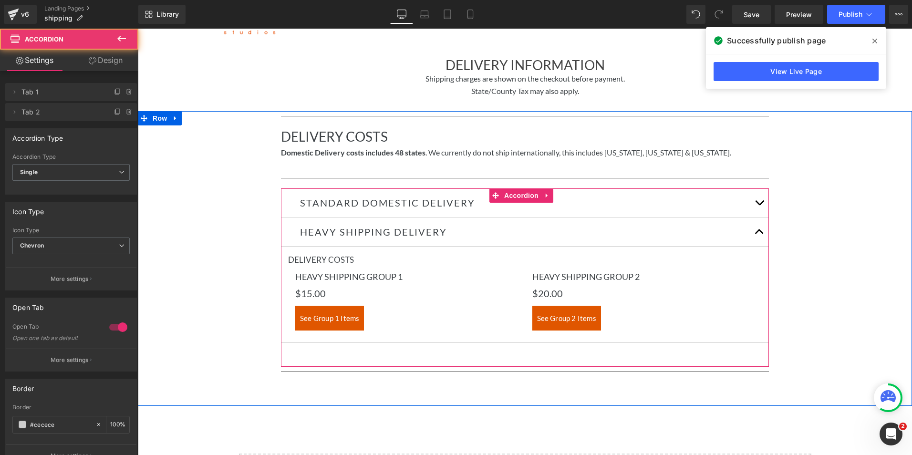
click at [753, 200] on button "button" at bounding box center [759, 202] width 19 height 29
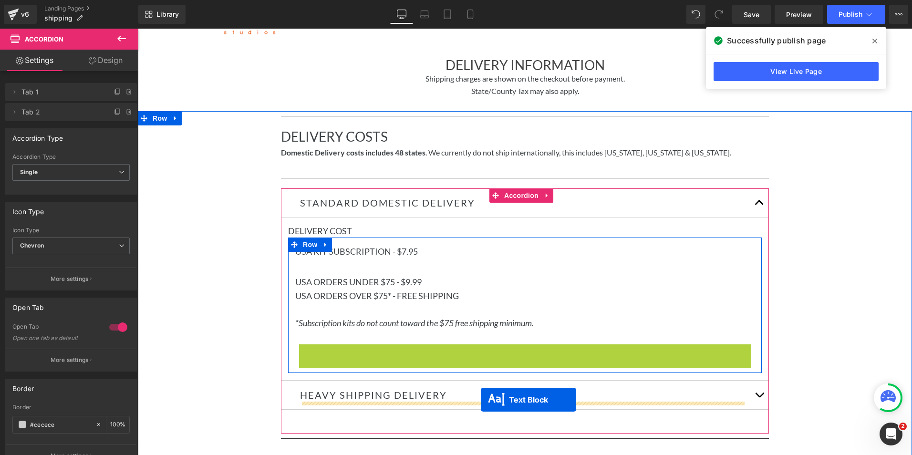
drag, startPoint x: 495, startPoint y: 358, endPoint x: 481, endPoint y: 400, distance: 43.9
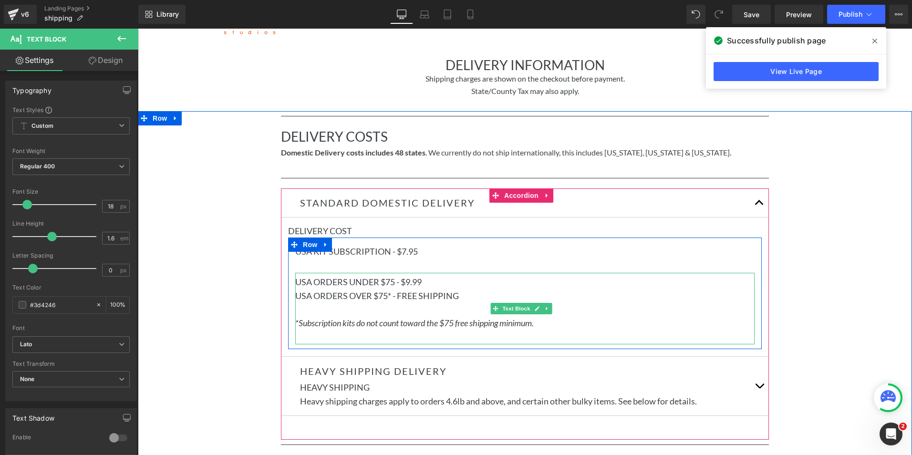
click at [489, 335] on div "USA ORDERS UNDER $75 - $9.99 USA ORDERS OVER $75* - FREE SHIPPING *Subscription…" at bounding box center [524, 309] width 459 height 72
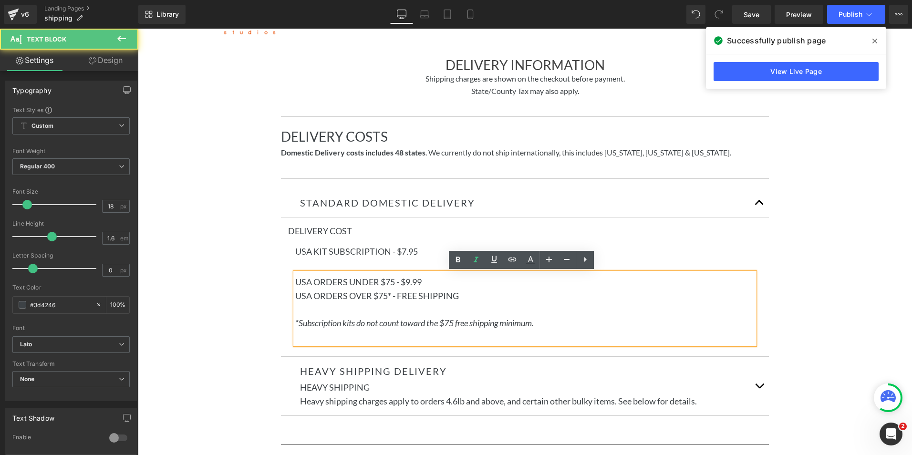
click at [522, 333] on div "USA ORDERS UNDER $75 - $9.99 USA ORDERS OVER $75* - FREE SHIPPING *Subscription…" at bounding box center [524, 309] width 459 height 72
click at [557, 332] on div "USA ORDERS UNDER $75 - $9.99 USA ORDERS OVER $75* - FREE SHIPPING *Subscription…" at bounding box center [524, 309] width 459 height 72
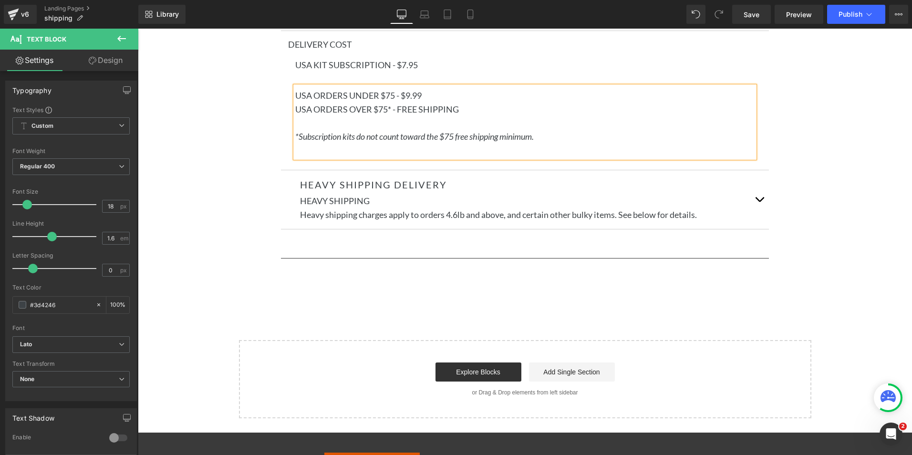
scroll to position [238, 0]
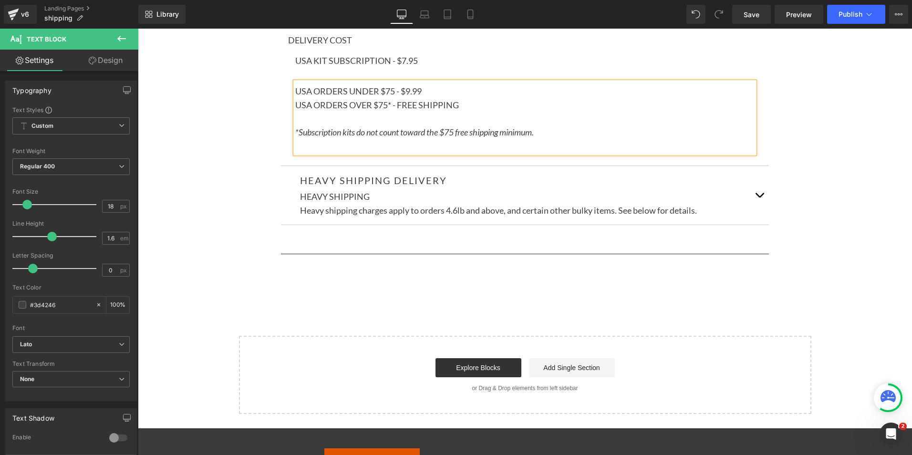
click at [698, 204] on p "Heavy shipping charges apply to orders 4.6lb and above, and certain other bulky…" at bounding box center [525, 211] width 450 height 14
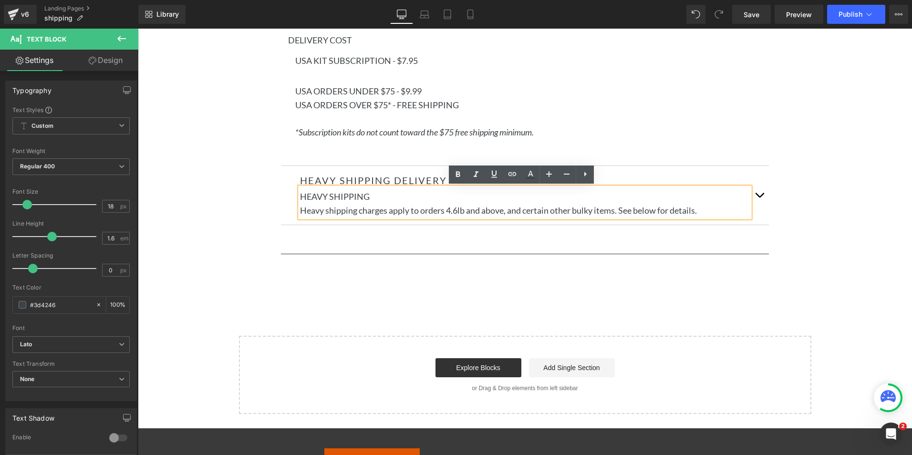
click at [759, 197] on span "button" at bounding box center [759, 197] width 0 height 0
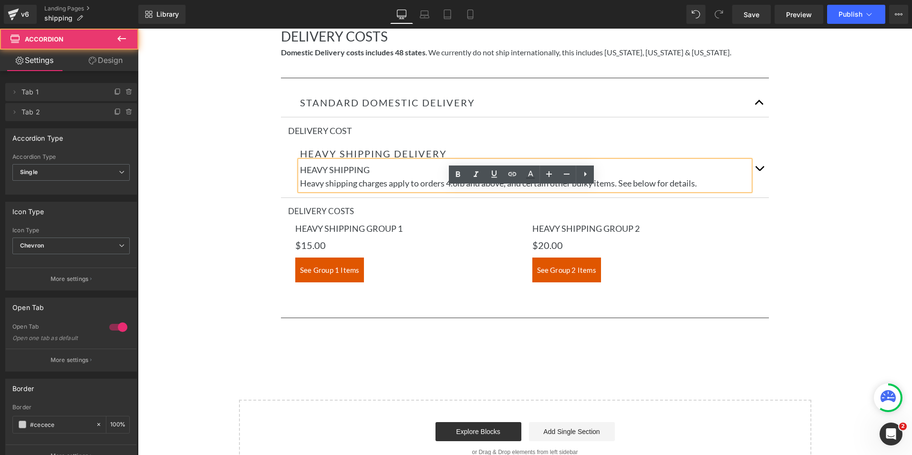
scroll to position [99, 0]
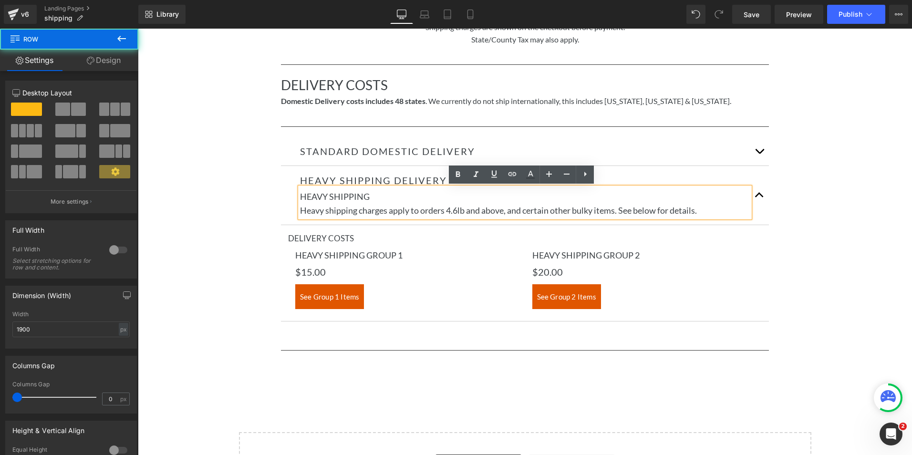
click at [801, 280] on div "Separator DELIVERY COSTS Heading Domestic Delivery costs includes 48 states . W…" at bounding box center [525, 222] width 774 height 325
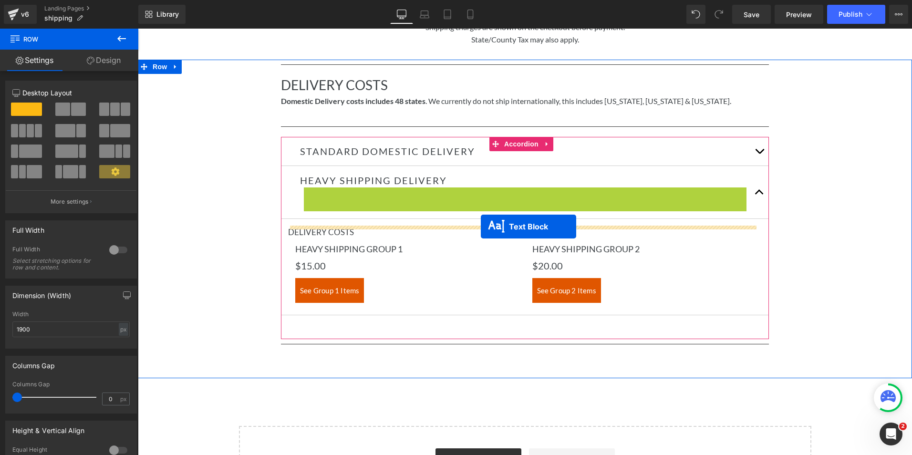
drag, startPoint x: 495, startPoint y: 201, endPoint x: 481, endPoint y: 227, distance: 29.2
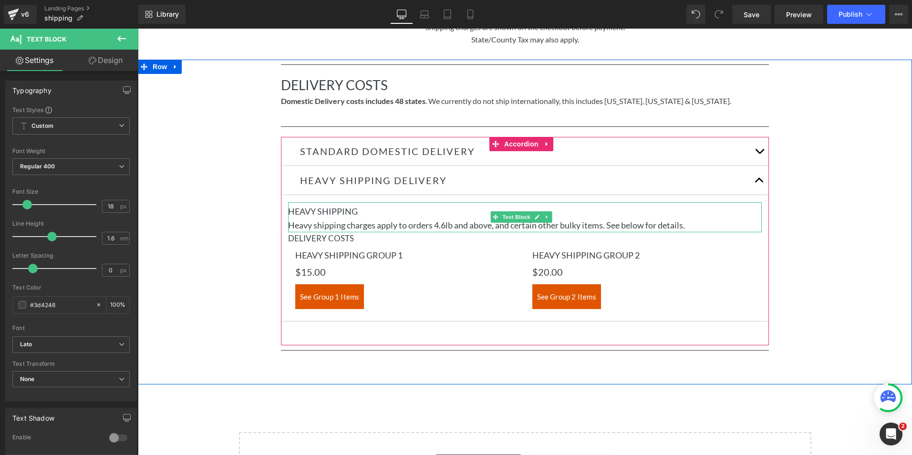
click at [705, 228] on p "Heavy shipping charges apply to orders 4.6lb and above, and certain other bulky…" at bounding box center [525, 225] width 474 height 14
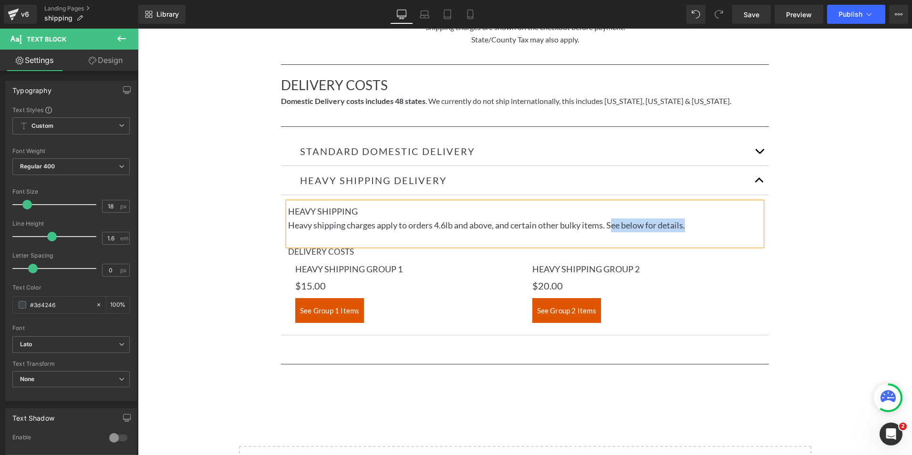
drag, startPoint x: 613, startPoint y: 226, endPoint x: 710, endPoint y: 225, distance: 96.4
click at [710, 225] on p "Heavy shipping charges apply to orders 4.6lb and above, and certain other bulky…" at bounding box center [525, 225] width 474 height 14
click at [643, 223] on p "Heavy shipping charges apply to orders 4.6lb and above, and certain other bulky…" at bounding box center [525, 225] width 474 height 14
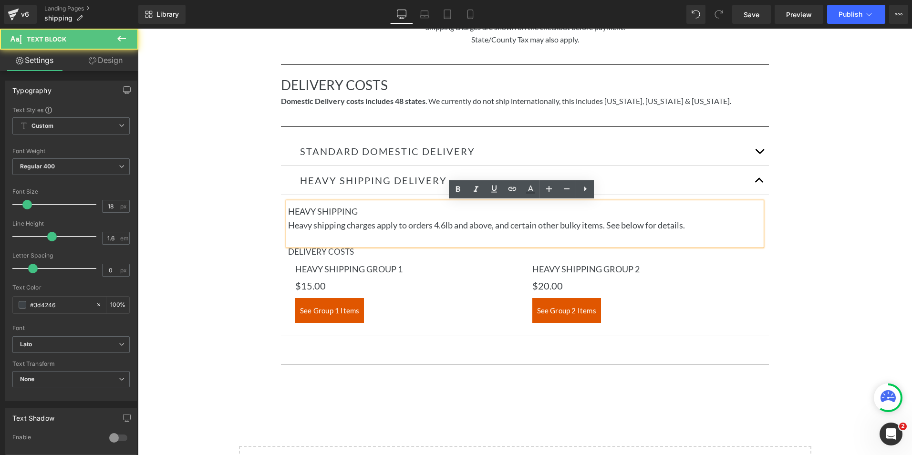
click at [637, 228] on p "Heavy shipping charges apply to orders 4.6lb and above, and certain other bulky…" at bounding box center [525, 225] width 474 height 14
click at [616, 224] on p "Heavy shipping charges apply to orders 4.6lb and above, and certain other bulky…" at bounding box center [525, 225] width 474 height 14
drag, startPoint x: 610, startPoint y: 225, endPoint x: 730, endPoint y: 223, distance: 120.2
click at [730, 223] on p "Heavy shipping charges apply to orders 4.6lb and above, and certain other bulky…" at bounding box center [525, 225] width 474 height 14
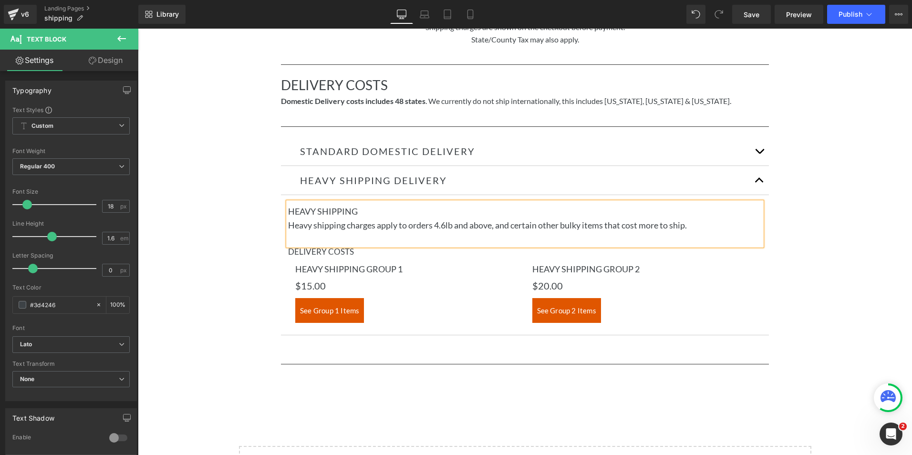
click at [320, 211] on p "HEAVY SHIPPING" at bounding box center [525, 212] width 474 height 14
click at [362, 212] on p "HEAVY SHIPPING" at bounding box center [525, 212] width 474 height 14
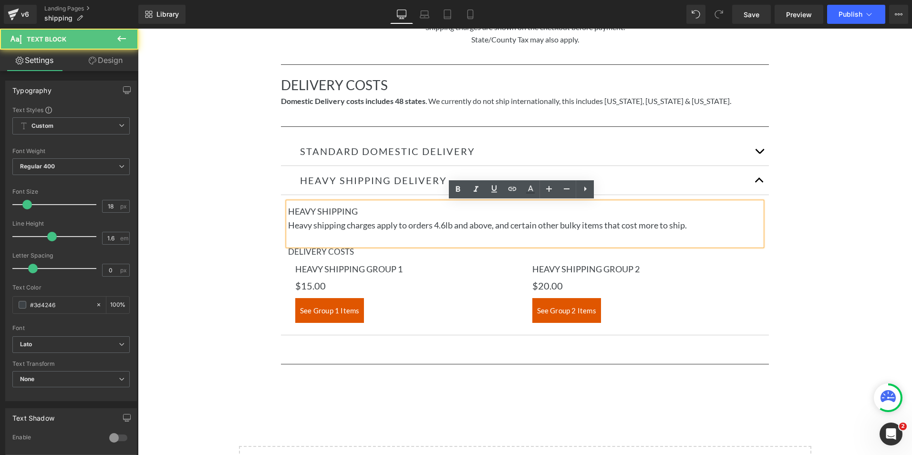
click at [383, 229] on p "Heavy shipping charges apply to orders 4.6lb and above, and certain other bulky…" at bounding box center [525, 225] width 474 height 14
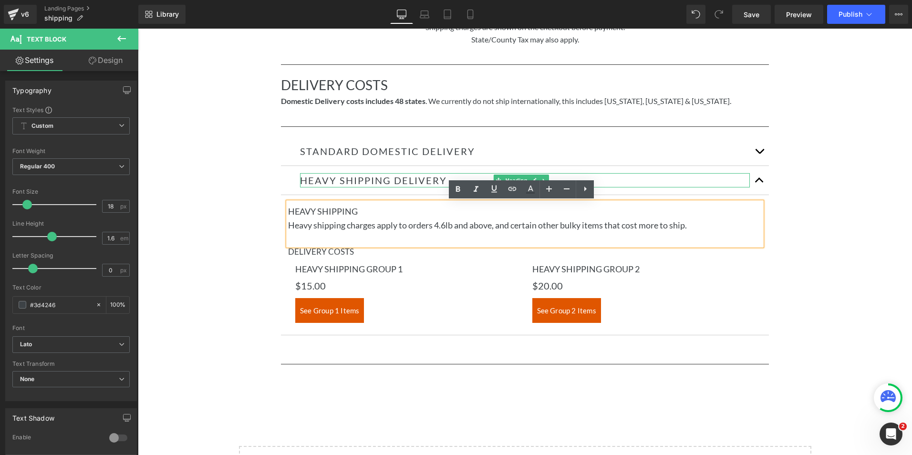
click at [344, 179] on h2 "HEAVY SHIPPING DELIVERY" at bounding box center [525, 180] width 450 height 14
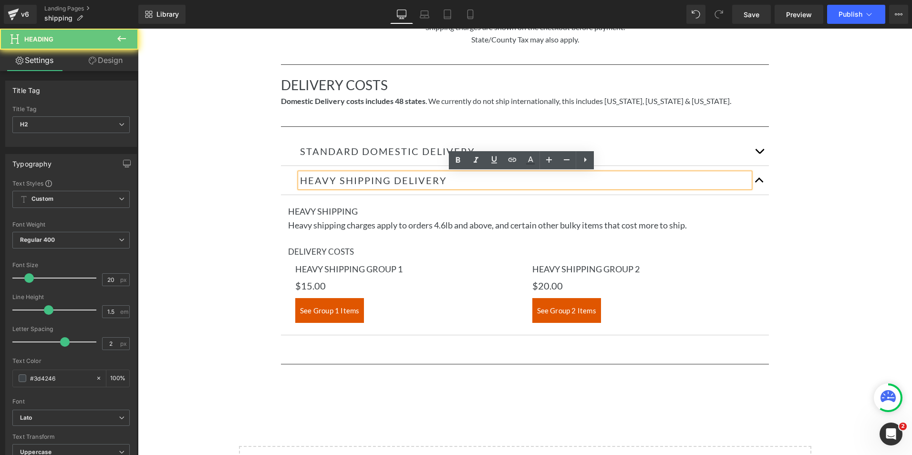
drag, startPoint x: 338, startPoint y: 180, endPoint x: 352, endPoint y: 184, distance: 14.9
click at [339, 180] on h2 "HEAVY SHIPPING DELIVERY" at bounding box center [525, 180] width 450 height 14
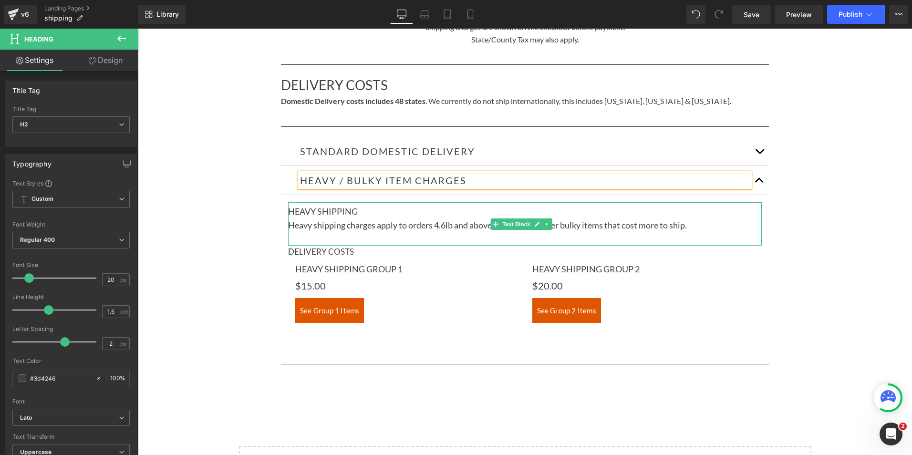
click at [384, 223] on p "Heavy shipping charges apply to orders 4.6lb and above, and certain other bulky…" at bounding box center [525, 225] width 474 height 14
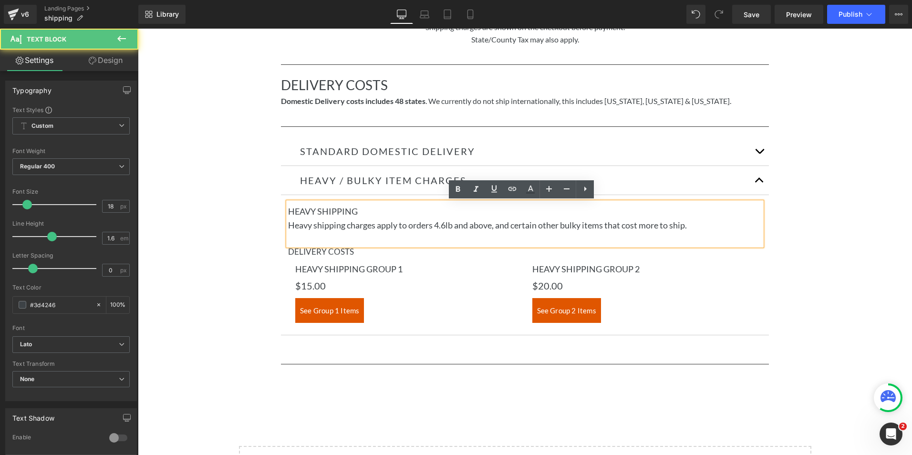
click at [331, 212] on p "HEAVY SHIPPING" at bounding box center [525, 212] width 474 height 14
click at [319, 208] on p "HEAVY SHIPPING" at bounding box center [525, 212] width 474 height 14
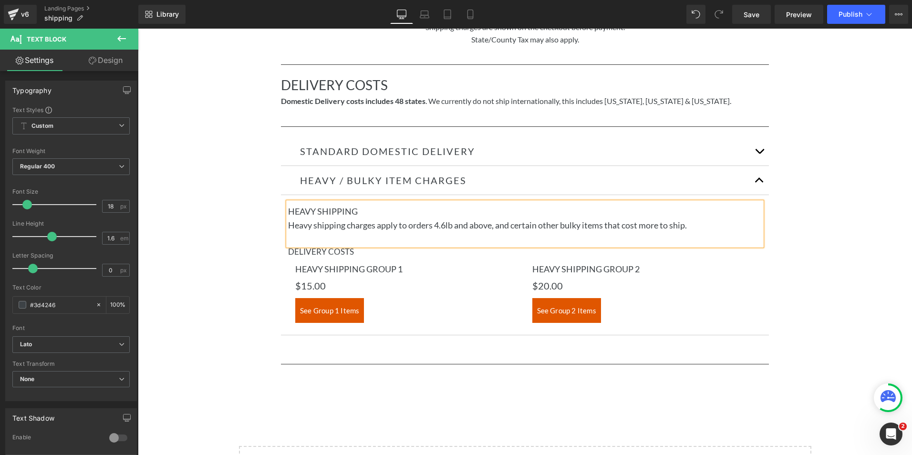
drag, startPoint x: 365, startPoint y: 208, endPoint x: 295, endPoint y: 217, distance: 70.2
click at [288, 207] on p "HEAVY SHIPPING" at bounding box center [525, 212] width 474 height 14
click at [303, 217] on p "HEAVY SHIPPING" at bounding box center [525, 212] width 474 height 14
drag, startPoint x: 362, startPoint y: 214, endPoint x: 291, endPoint y: 214, distance: 70.6
click at [291, 214] on p "HEAVY SHIPPING" at bounding box center [525, 212] width 474 height 14
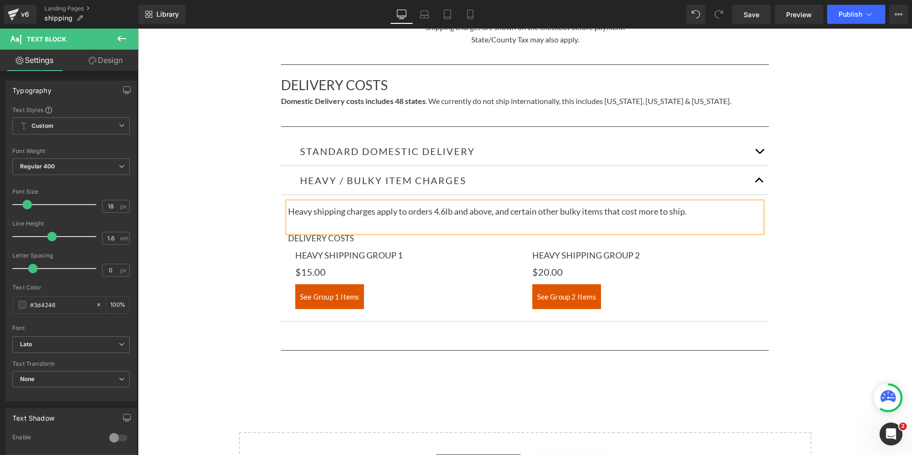
click at [797, 268] on div "Separator DELIVERY COSTS Heading Domestic Delivery costs includes 48 states . W…" at bounding box center [525, 222] width 774 height 325
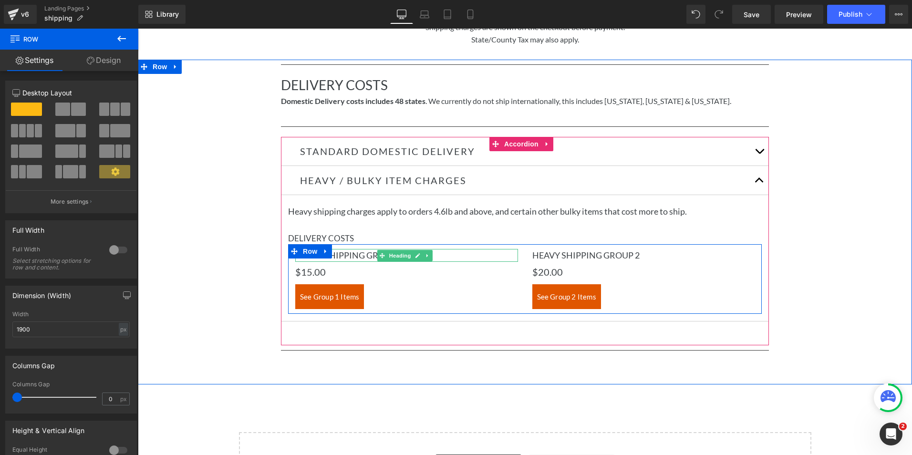
click at [363, 255] on h4 "HEAVY SHIPPING GROUP 1" at bounding box center [406, 255] width 223 height 13
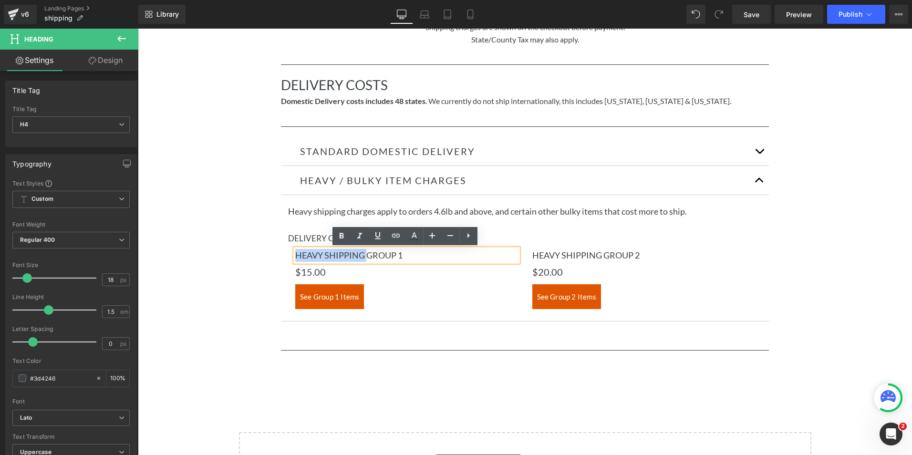
drag, startPoint x: 368, startPoint y: 255, endPoint x: 298, endPoint y: 255, distance: 70.1
click at [298, 255] on h4 "HEAVY SHIPPING GROUP 1" at bounding box center [406, 255] width 223 height 13
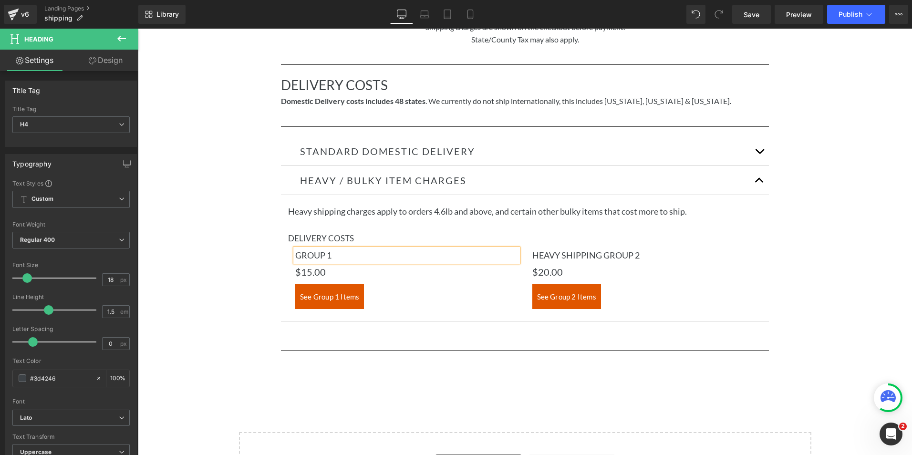
click at [405, 253] on h4 "GROUP 1" at bounding box center [406, 255] width 223 height 13
click at [538, 256] on h4 "HEAVY SHIPPING GROUP 2" at bounding box center [643, 255] width 223 height 13
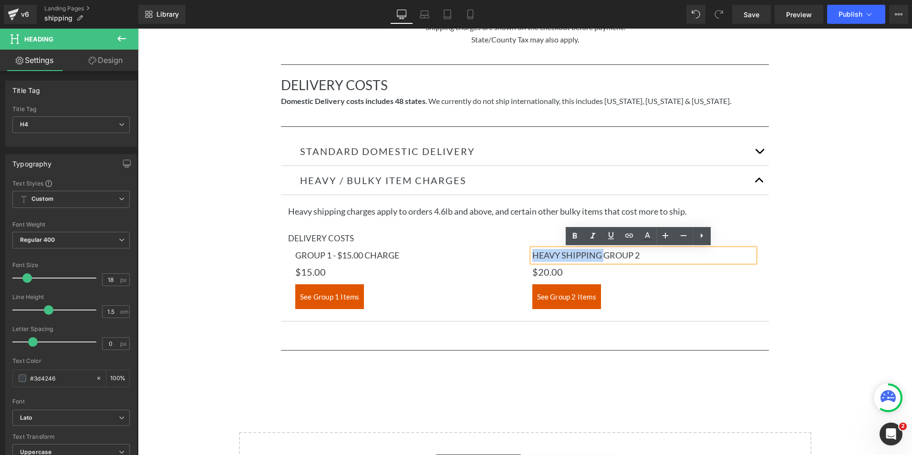
drag, startPoint x: 530, startPoint y: 252, endPoint x: 601, endPoint y: 254, distance: 71.6
click at [601, 254] on h4 "HEAVY SHIPPING GROUP 2" at bounding box center [643, 255] width 223 height 13
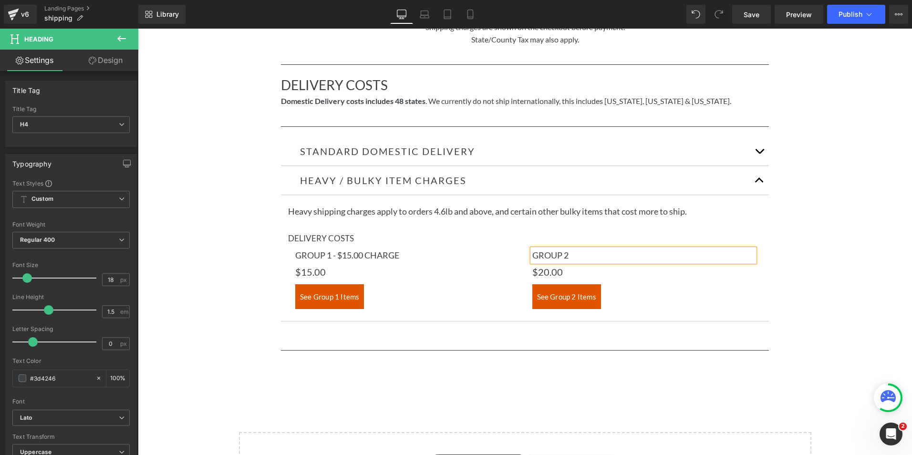
click at [588, 257] on h4 "GROUP 2" at bounding box center [643, 255] width 223 height 13
click at [554, 273] on p "$20.00" at bounding box center [643, 271] width 223 height 15
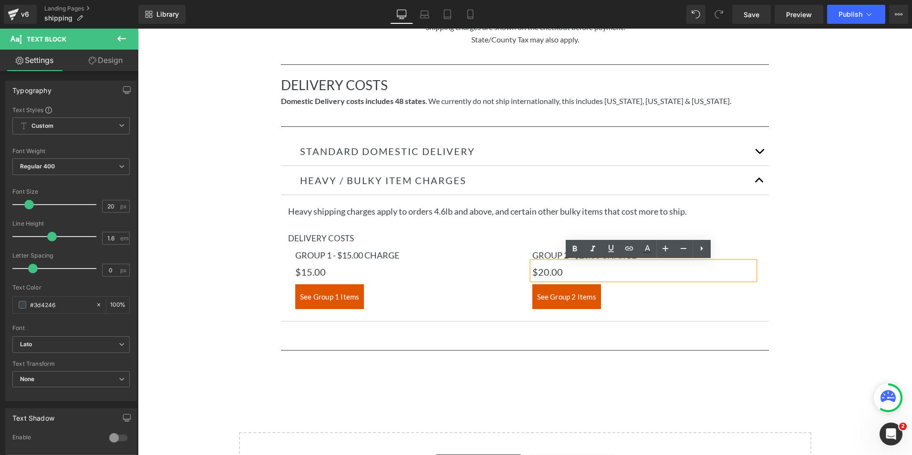
drag, startPoint x: 826, startPoint y: 264, endPoint x: 809, endPoint y: 265, distance: 16.2
click at [819, 265] on div "Separator DELIVERY COSTS Heading Domestic Delivery costs includes 48 states . W…" at bounding box center [525, 222] width 774 height 325
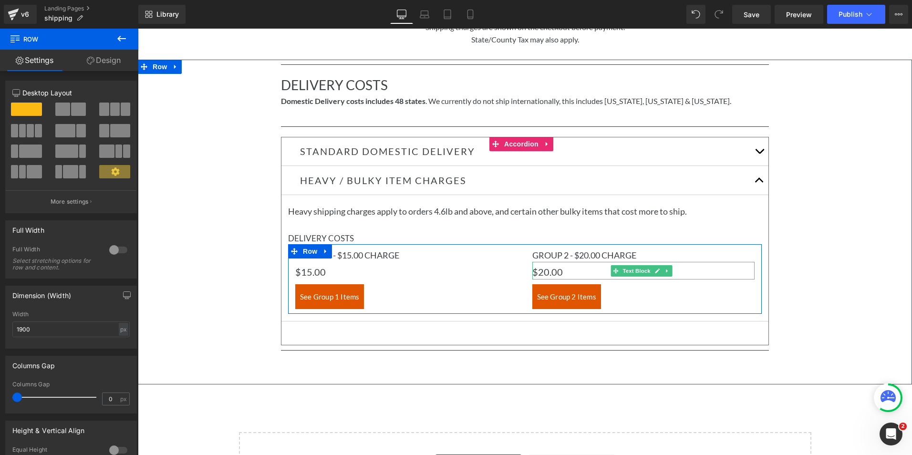
click at [544, 272] on p "$20.00" at bounding box center [643, 271] width 223 height 15
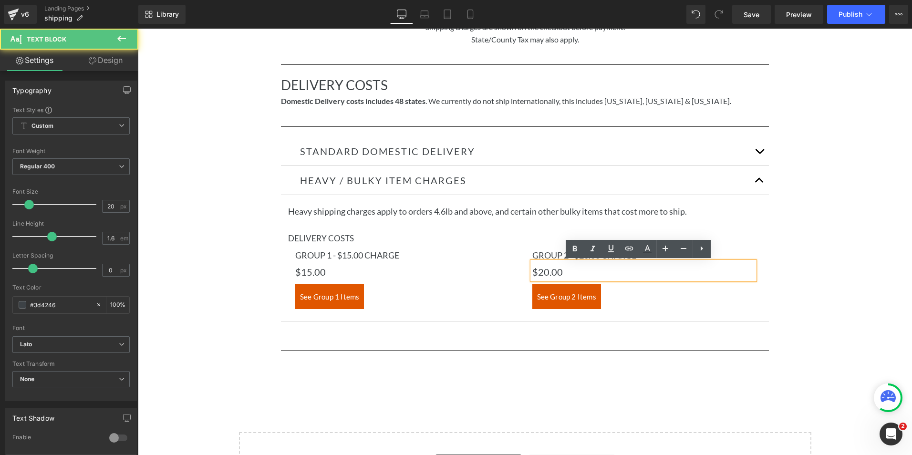
click at [558, 271] on p "$20.00" at bounding box center [643, 271] width 223 height 15
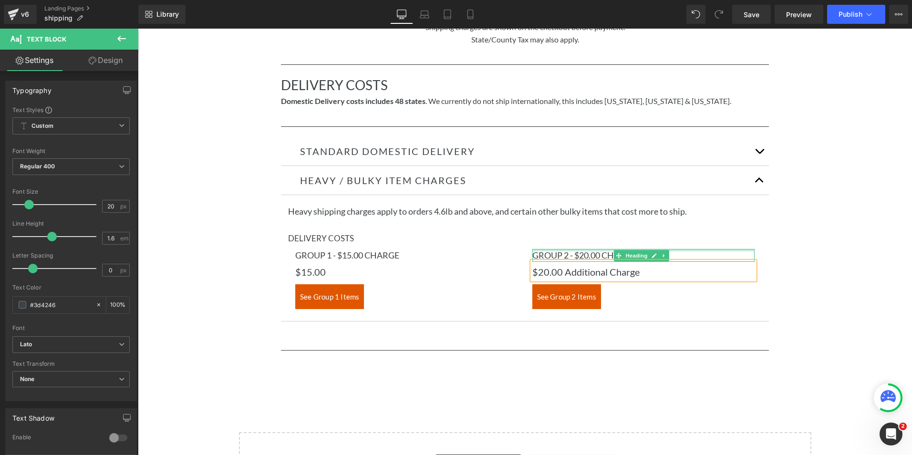
click at [589, 251] on div at bounding box center [643, 250] width 223 height 2
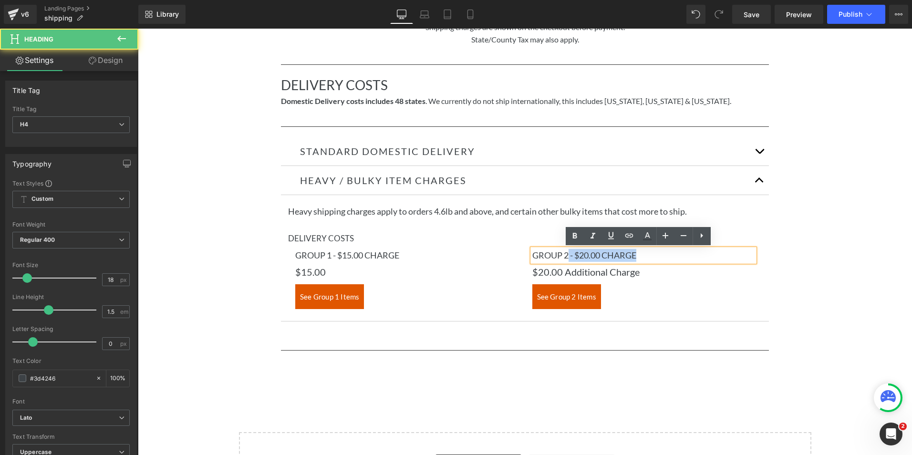
drag, startPoint x: 565, startPoint y: 257, endPoint x: 639, endPoint y: 257, distance: 73.5
click at [639, 257] on h4 "GROUP 2 - $20.00 Charge" at bounding box center [643, 255] width 223 height 13
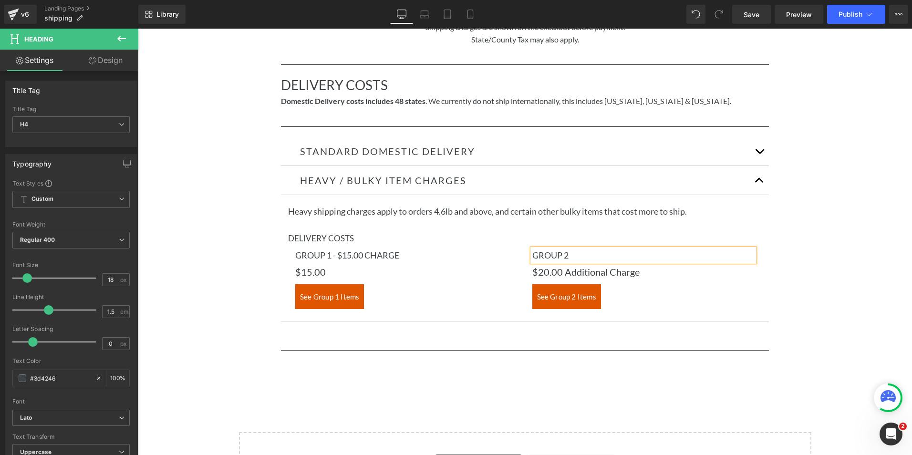
click at [809, 260] on div "Separator DELIVERY COSTS Heading Domestic Delivery costs includes 48 states . W…" at bounding box center [525, 222] width 774 height 325
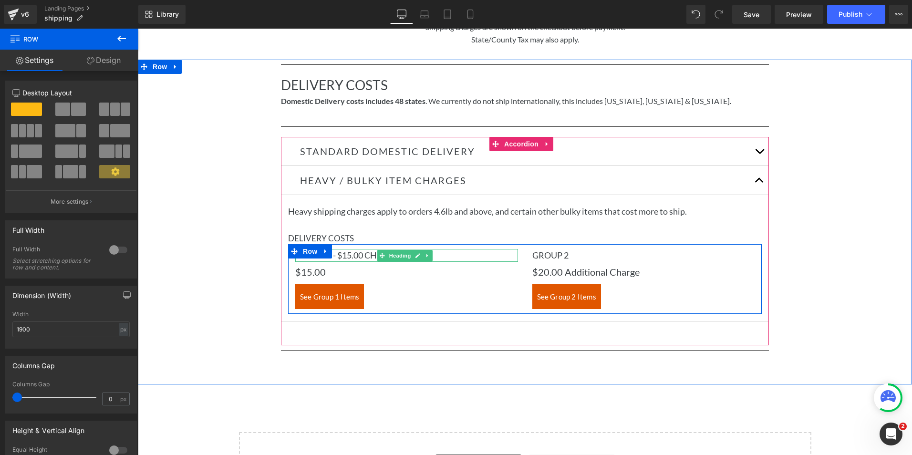
click at [343, 258] on h4 "GROUP 1 - $15.00 Charge" at bounding box center [406, 255] width 223 height 13
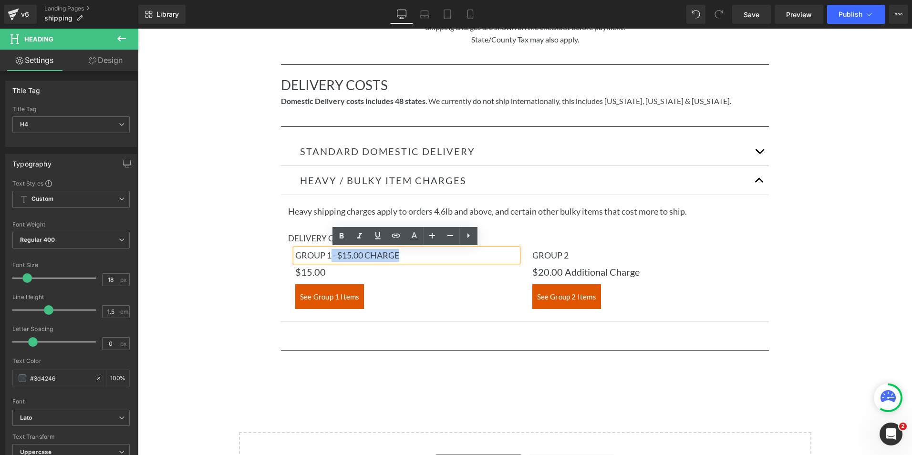
drag, startPoint x: 332, startPoint y: 257, endPoint x: 416, endPoint y: 256, distance: 84.4
click at [416, 256] on h4 "GROUP 1 - $15.00 Charge" at bounding box center [406, 255] width 223 height 13
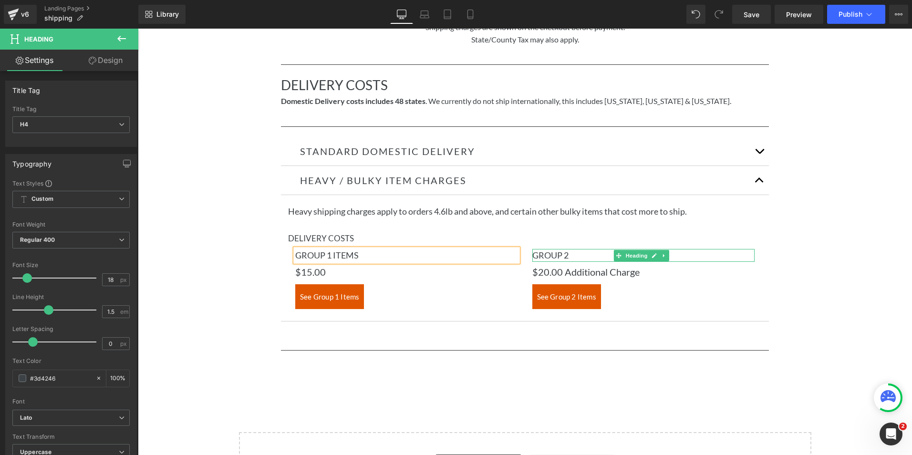
click at [566, 255] on h4 "GROUP 2" at bounding box center [643, 255] width 223 height 13
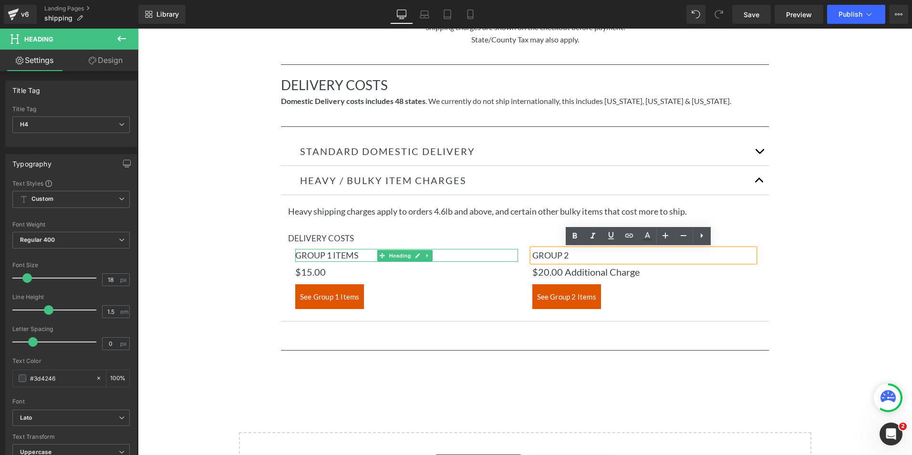
click at [339, 256] on h4 "GROUP 1 Items" at bounding box center [406, 255] width 223 height 13
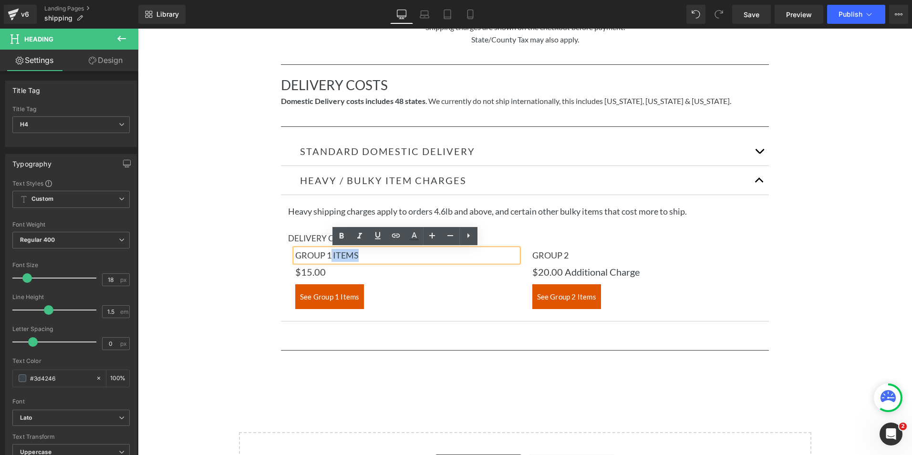
drag, startPoint x: 332, startPoint y: 254, endPoint x: 366, endPoint y: 256, distance: 34.8
click at [363, 255] on h4 "GROUP 1 Items" at bounding box center [406, 255] width 223 height 13
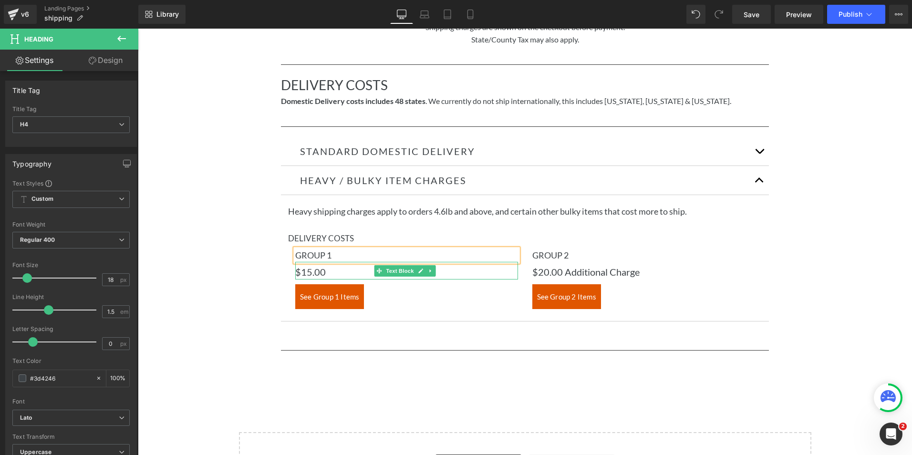
click at [329, 272] on p "$15.00" at bounding box center [406, 271] width 223 height 15
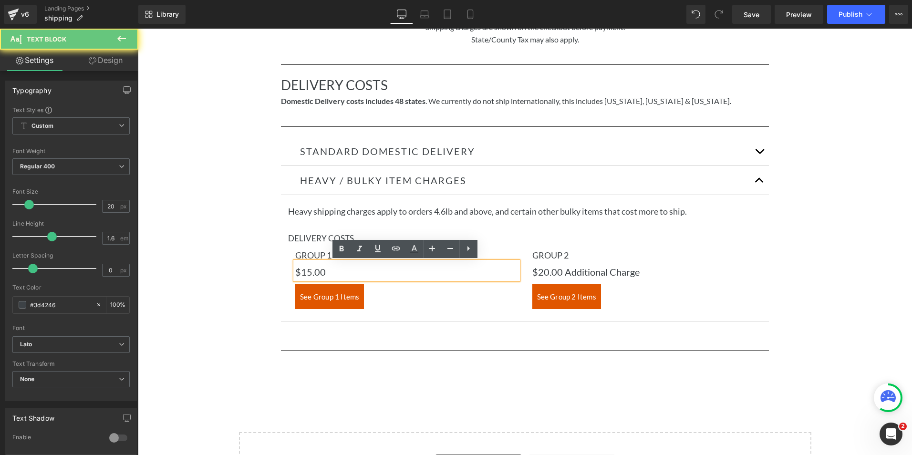
click at [331, 272] on p "$15.00" at bounding box center [406, 271] width 223 height 15
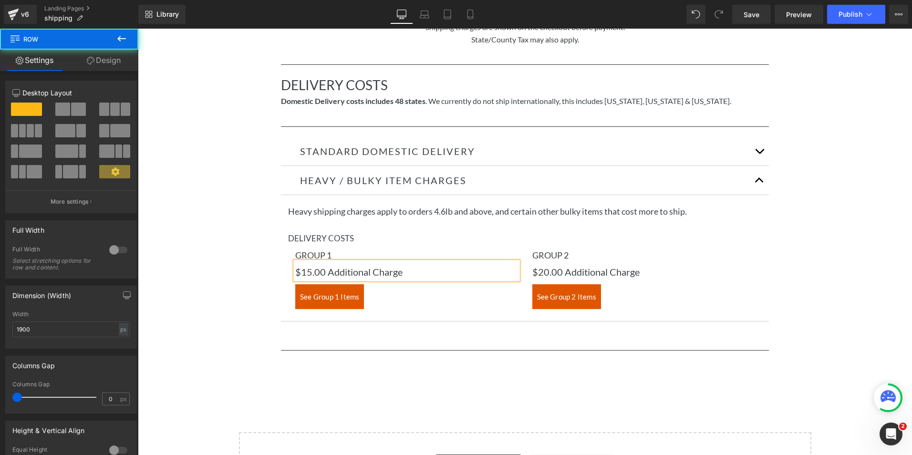
click at [813, 360] on div "Separator DELIVERY COSTS Heading Domestic Delivery costs includes 48 states . W…" at bounding box center [525, 222] width 774 height 325
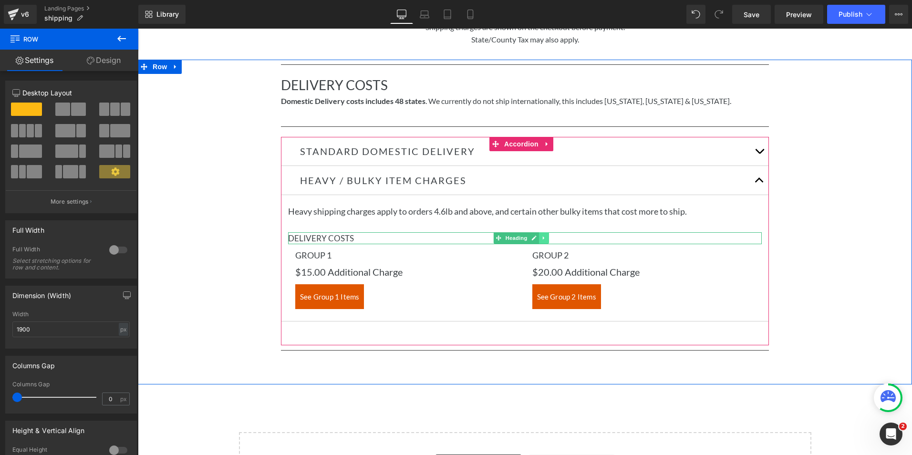
click at [543, 239] on icon at bounding box center [543, 238] width 1 height 3
click at [547, 239] on icon at bounding box center [549, 238] width 5 height 5
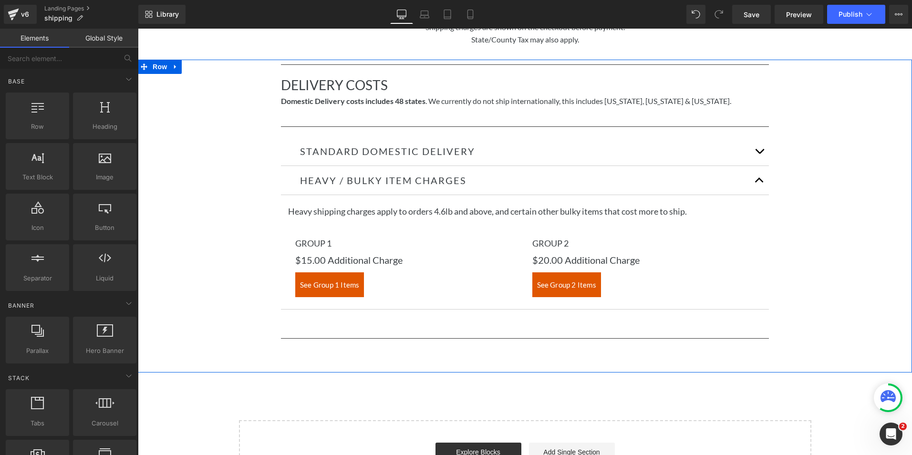
click at [859, 182] on div "Separator DELIVERY COSTS Heading Domestic Delivery costs includes 48 states . W…" at bounding box center [525, 216] width 774 height 312
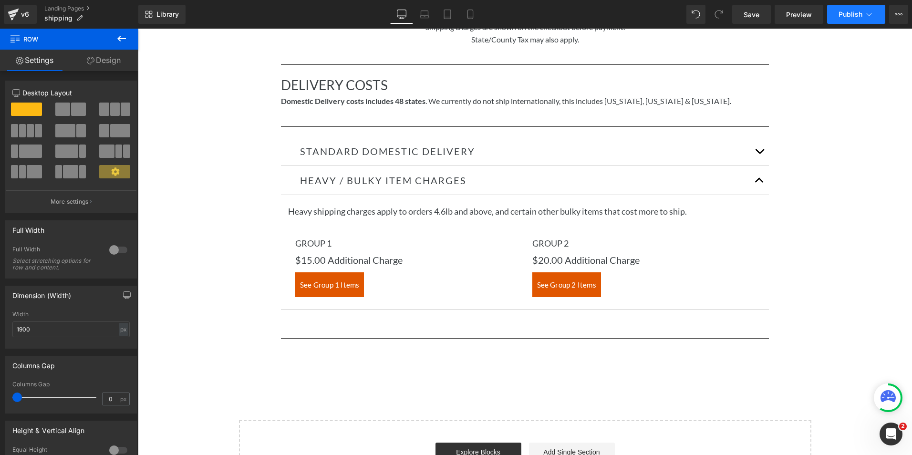
click at [850, 11] on span "Publish" at bounding box center [851, 14] width 24 height 8
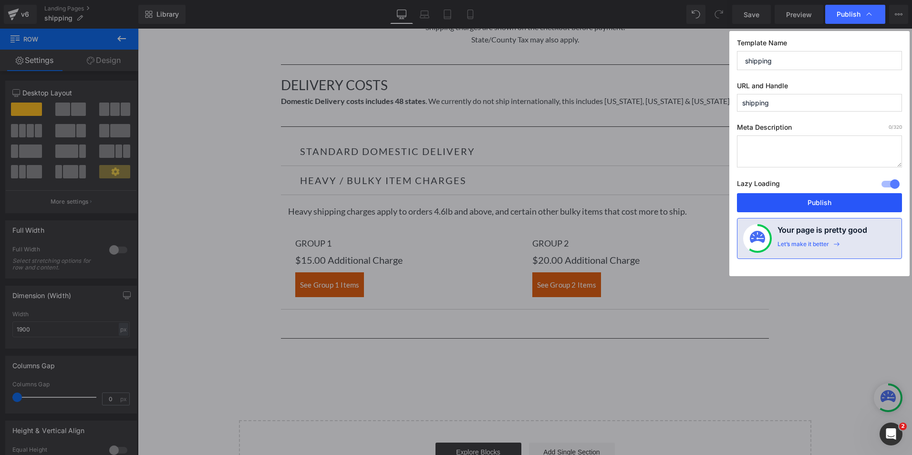
click at [804, 203] on button "Publish" at bounding box center [819, 202] width 165 height 19
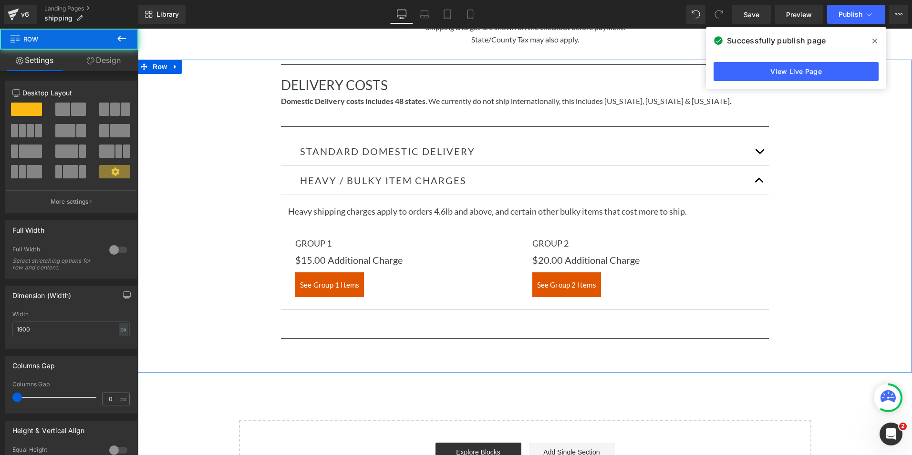
click at [830, 198] on div "Separator DELIVERY COSTS Heading Domestic Delivery costs includes 48 states . W…" at bounding box center [525, 216] width 774 height 312
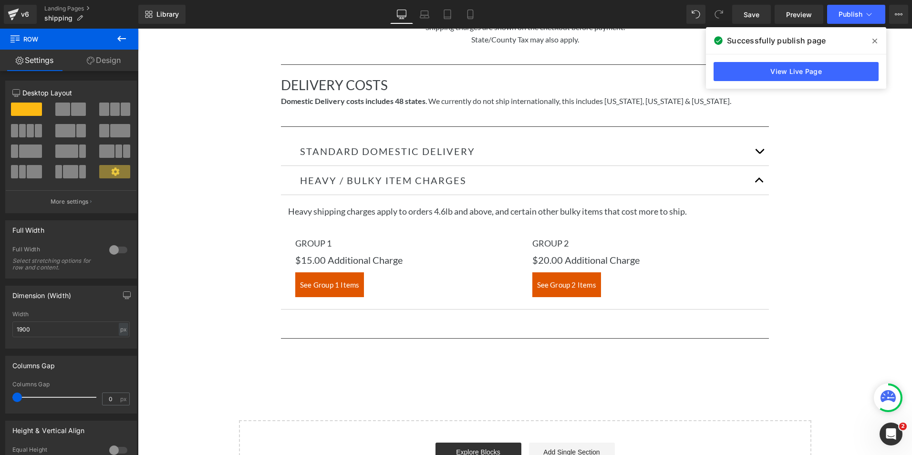
click at [876, 38] on icon at bounding box center [874, 41] width 5 height 8
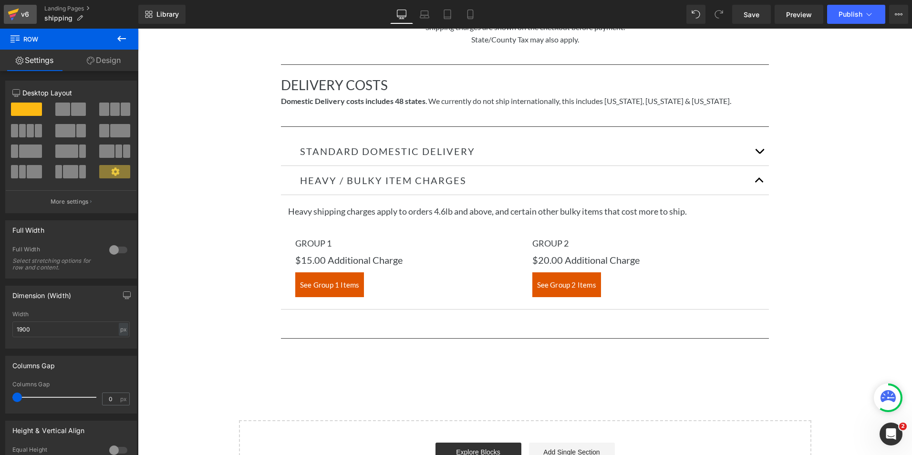
click at [26, 8] on div "v6" at bounding box center [25, 14] width 12 height 12
